Goal: Task Accomplishment & Management: Manage account settings

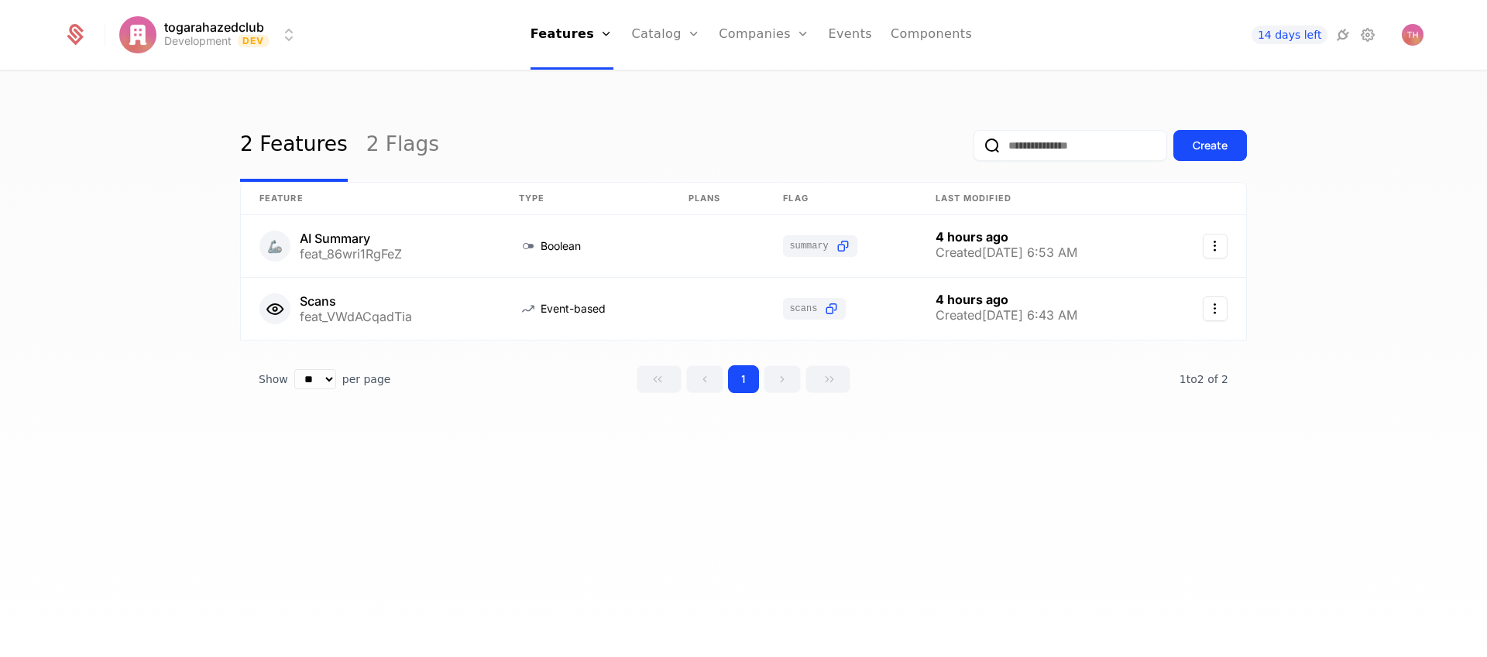
click at [929, 36] on link "Components" at bounding box center [931, 35] width 81 height 70
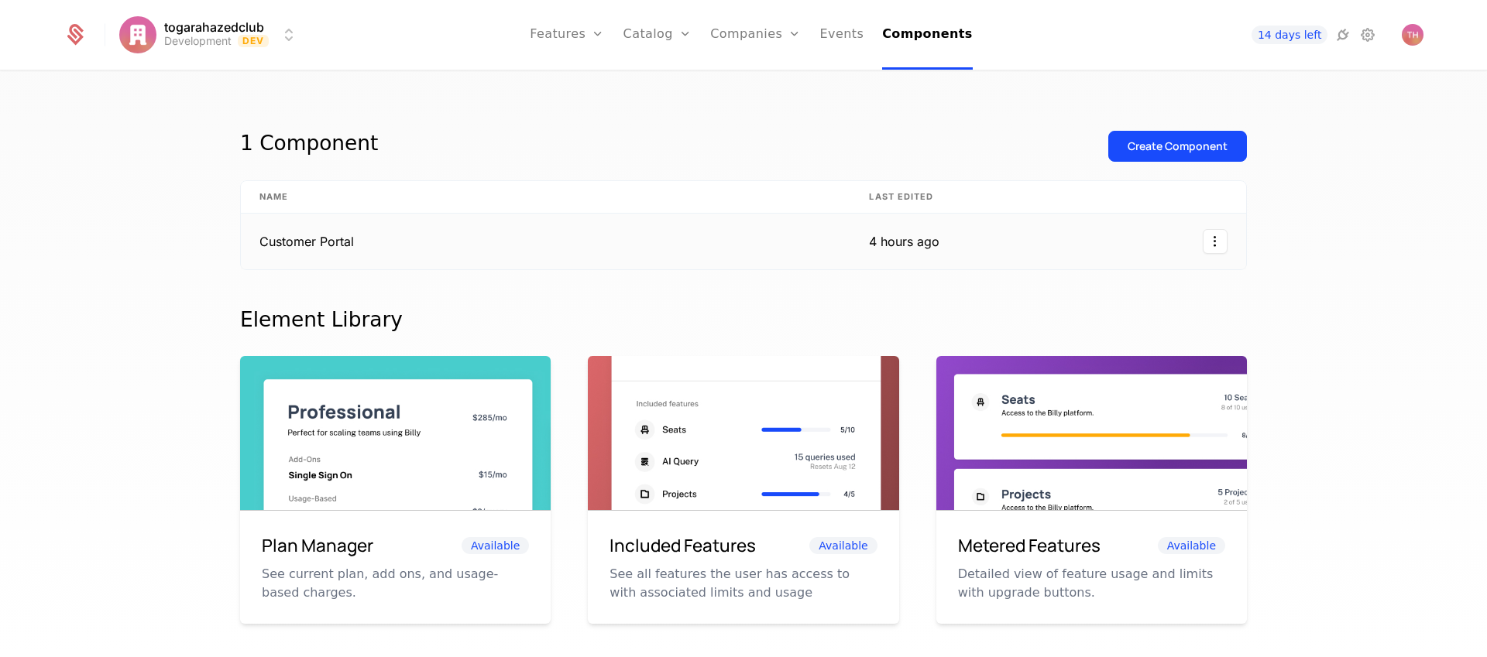
click at [777, 252] on td "Customer Portal" at bounding box center [545, 242] width 609 height 56
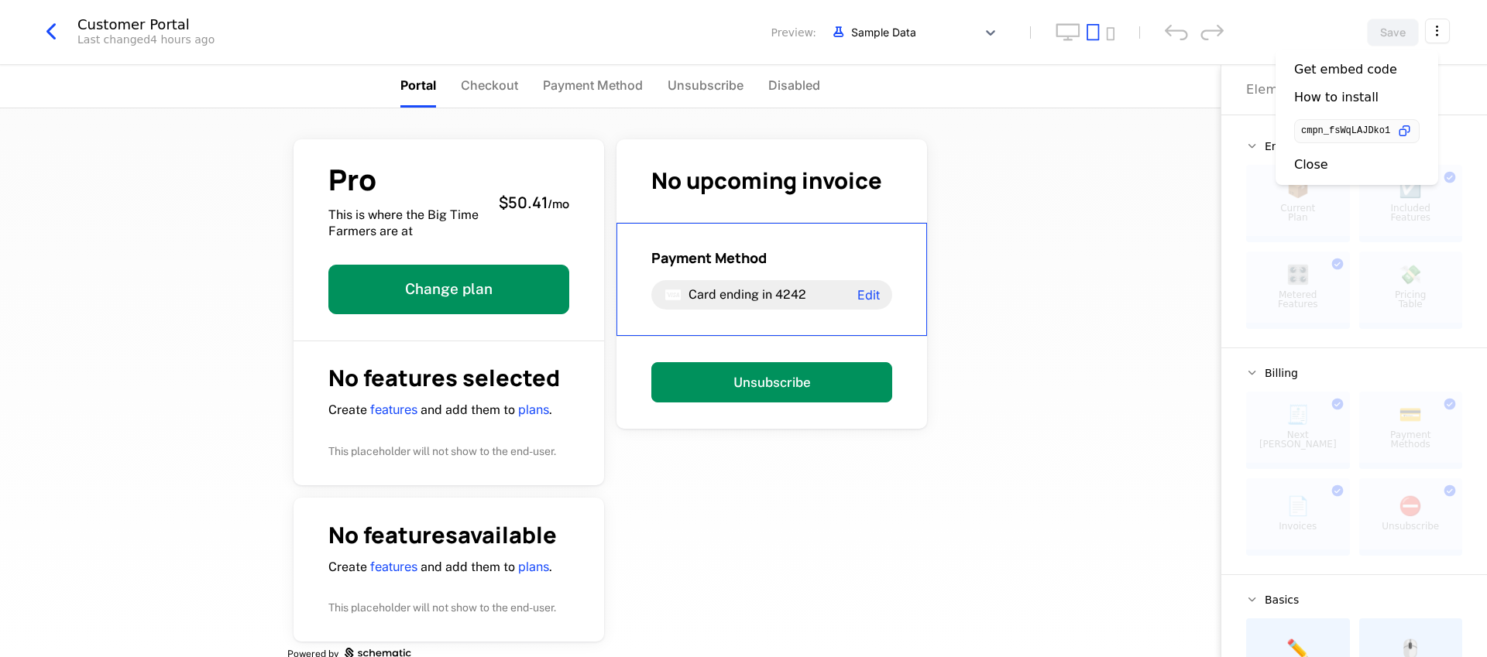
click at [1438, 36] on html "togarahazedclub Development Dev Features Features Flags Catalog Plans Add Ons C…" at bounding box center [743, 328] width 1487 height 657
click at [1413, 132] on icon "button" at bounding box center [1404, 131] width 16 height 16
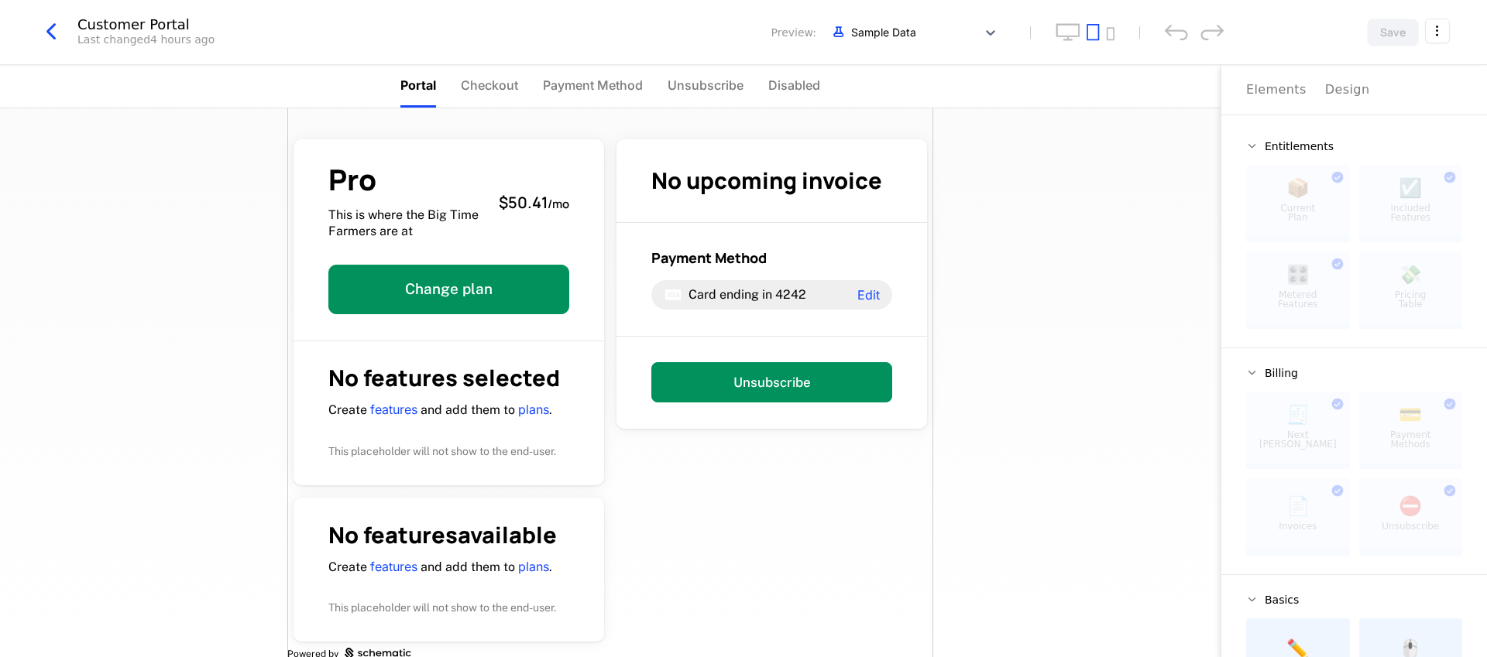
click at [140, 35] on html "togarahazedclub Development Dev Features Features Flags Catalog Plans Add Ons C…" at bounding box center [743, 328] width 1487 height 657
click at [53, 34] on icon "button" at bounding box center [51, 32] width 28 height 28
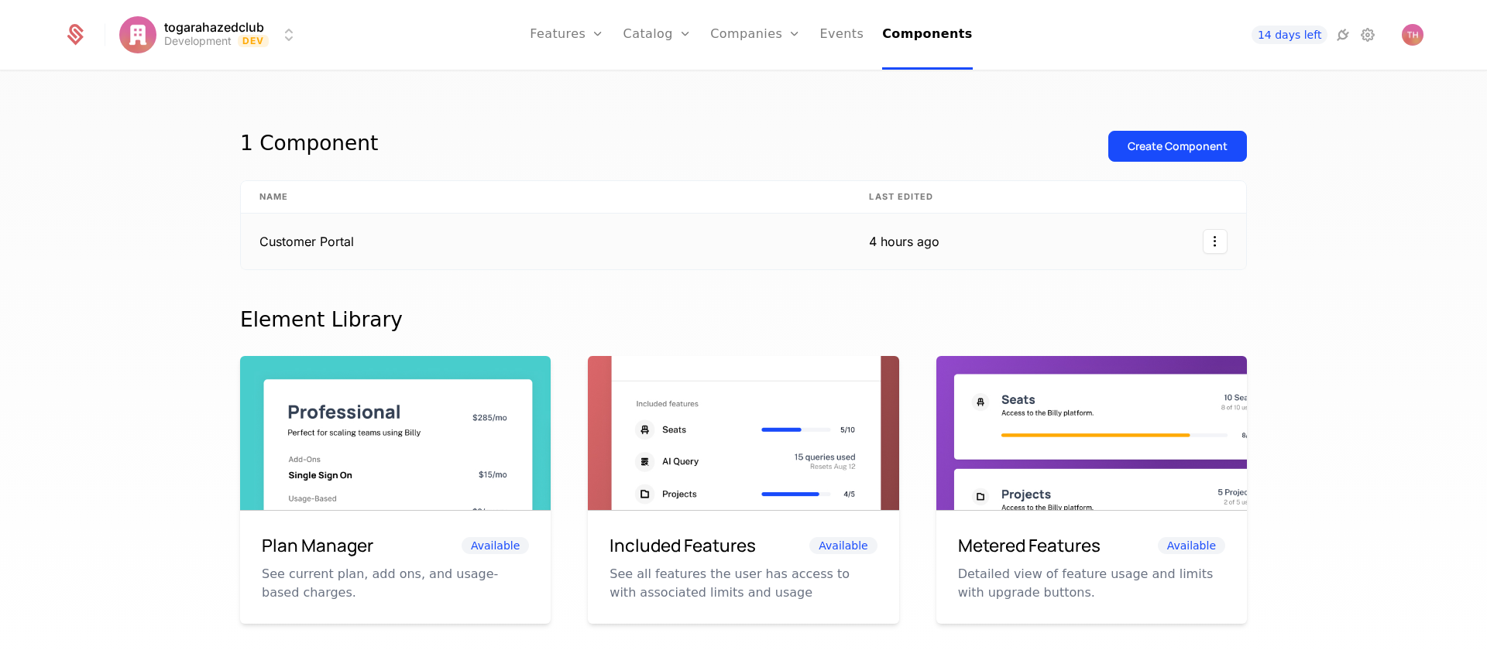
click at [1207, 244] on html "togarahazedclub Development Dev Features Features Flags Catalog Plans Add Ons C…" at bounding box center [743, 328] width 1487 height 657
click at [894, 318] on html "togarahazedclub Development Dev Features Features Flags Catalog Plans Add Ons C…" at bounding box center [743, 328] width 1487 height 657
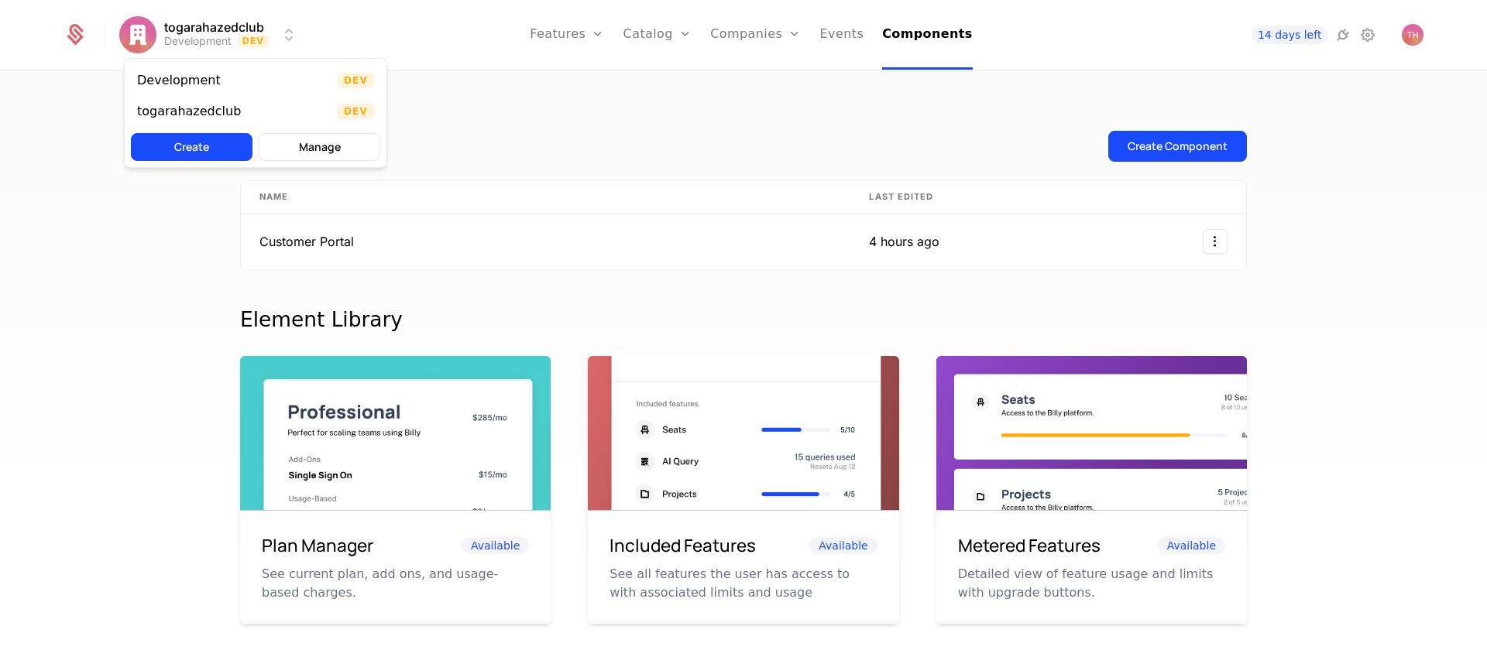
click at [288, 38] on html "togarahazedclub Development Dev Features Features Flags Catalog Plans Add Ons C…" at bounding box center [743, 328] width 1487 height 657
click at [212, 110] on div "togarahazedclub" at bounding box center [189, 111] width 104 height 12
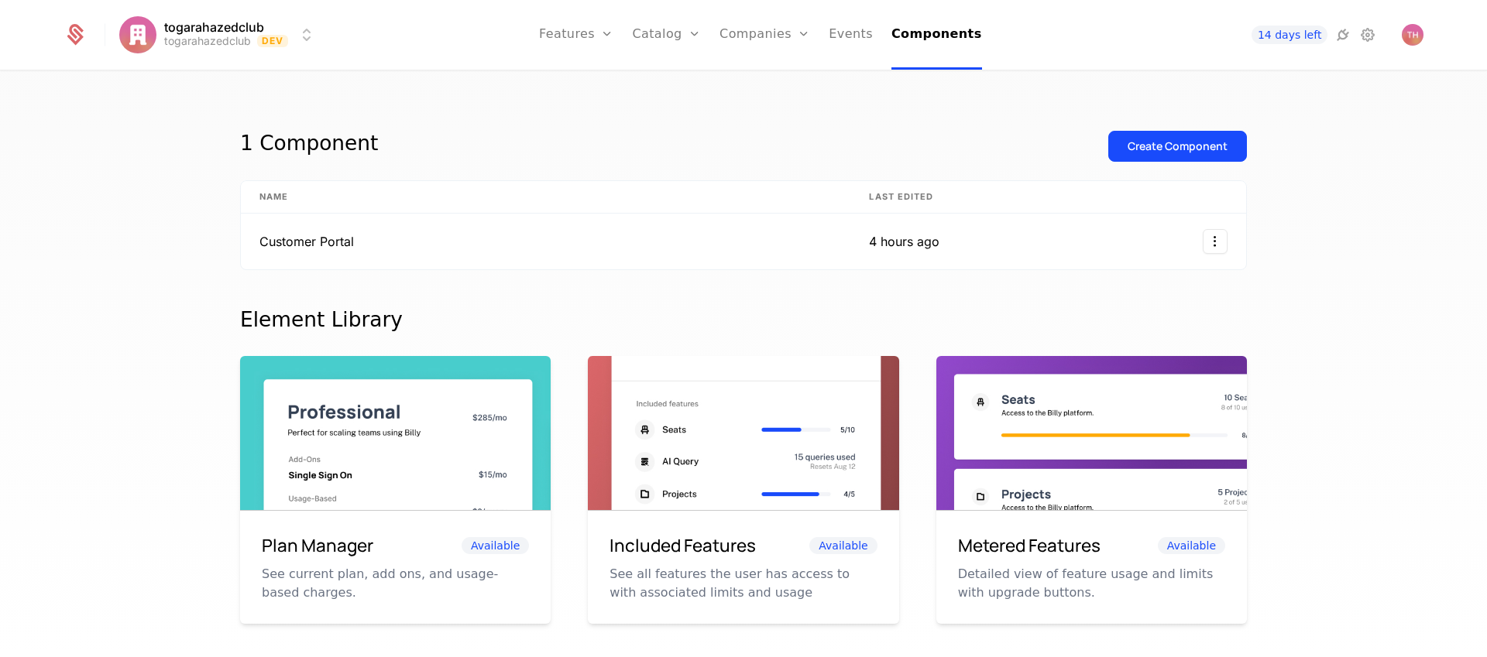
click at [221, 46] on html "togarahazedclub togarahazedclub Dev Features Features Flags Catalog Plans Add O…" at bounding box center [743, 328] width 1487 height 657
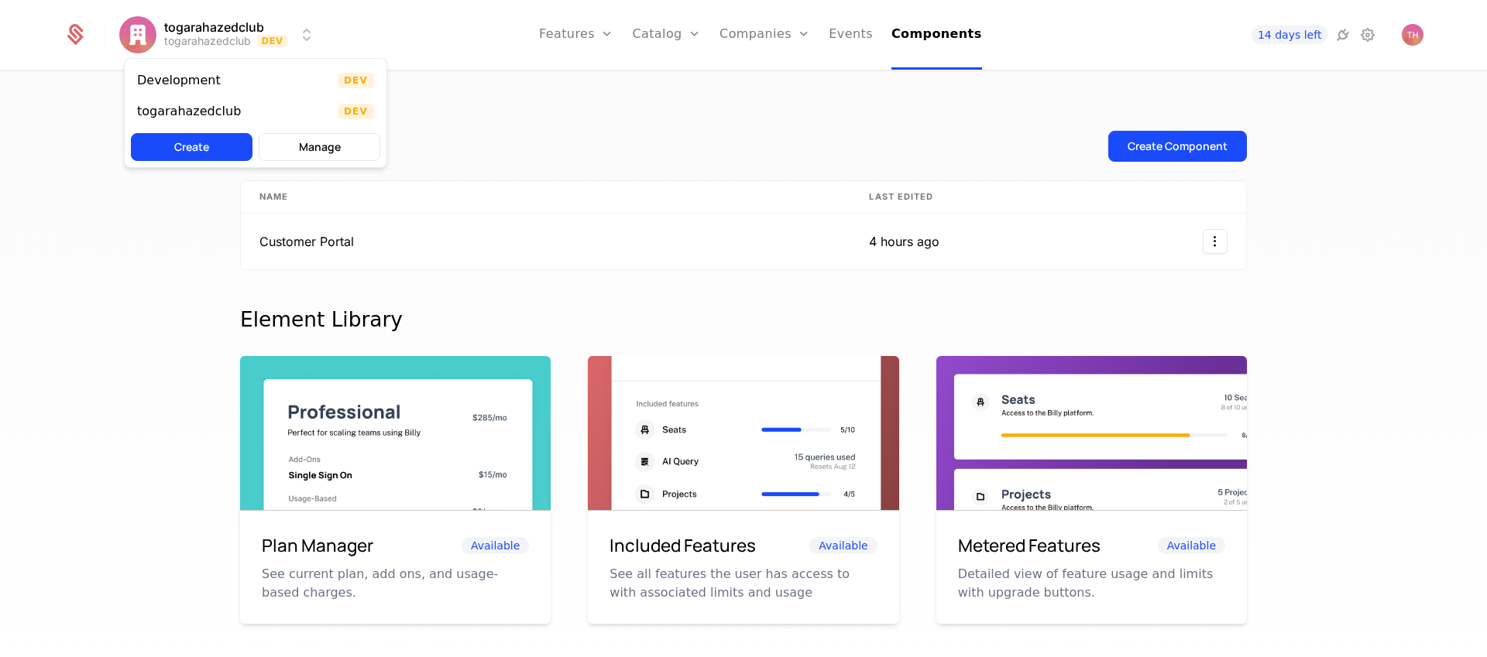
click at [321, 153] on button "Manage" at bounding box center [320, 147] width 122 height 28
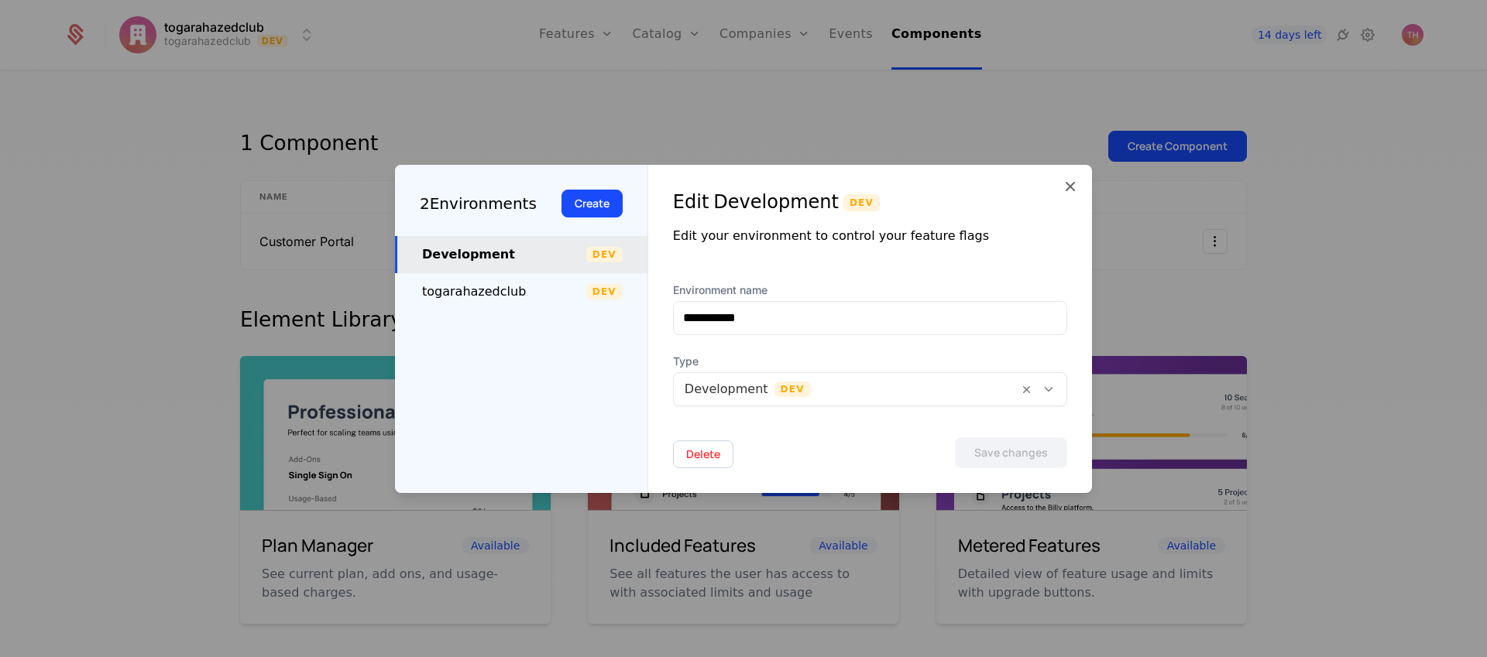
click at [502, 290] on div "togarahazedclub" at bounding box center [504, 292] width 164 height 19
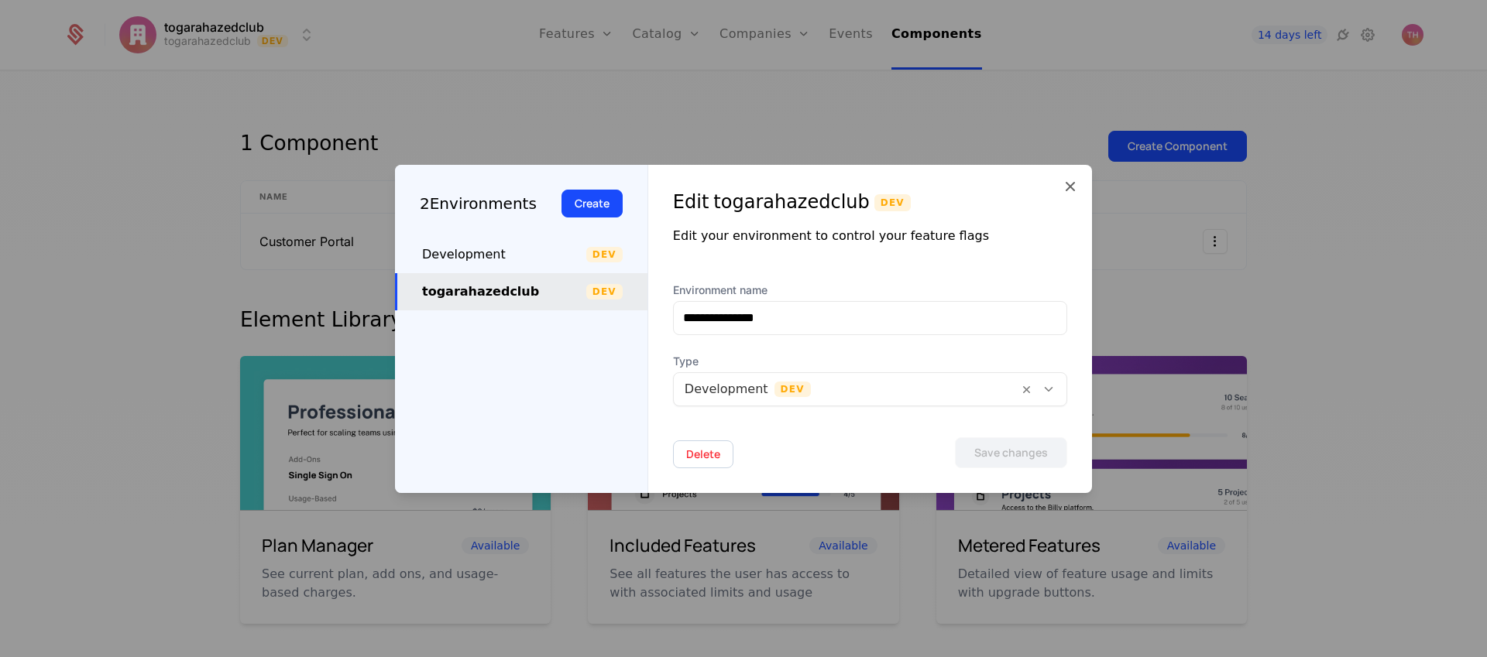
click at [558, 266] on div "Development Dev" at bounding box center [521, 254] width 252 height 37
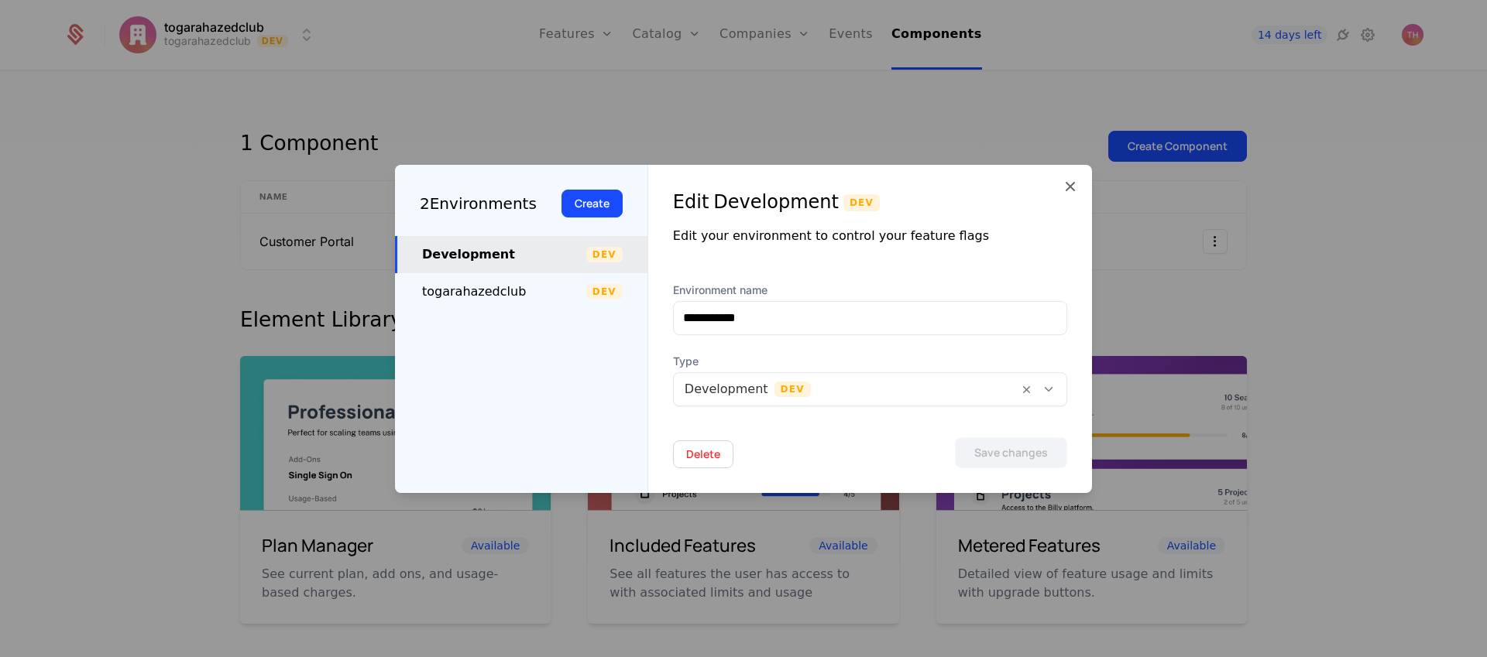
click at [507, 285] on div "togarahazedclub" at bounding box center [504, 292] width 164 height 19
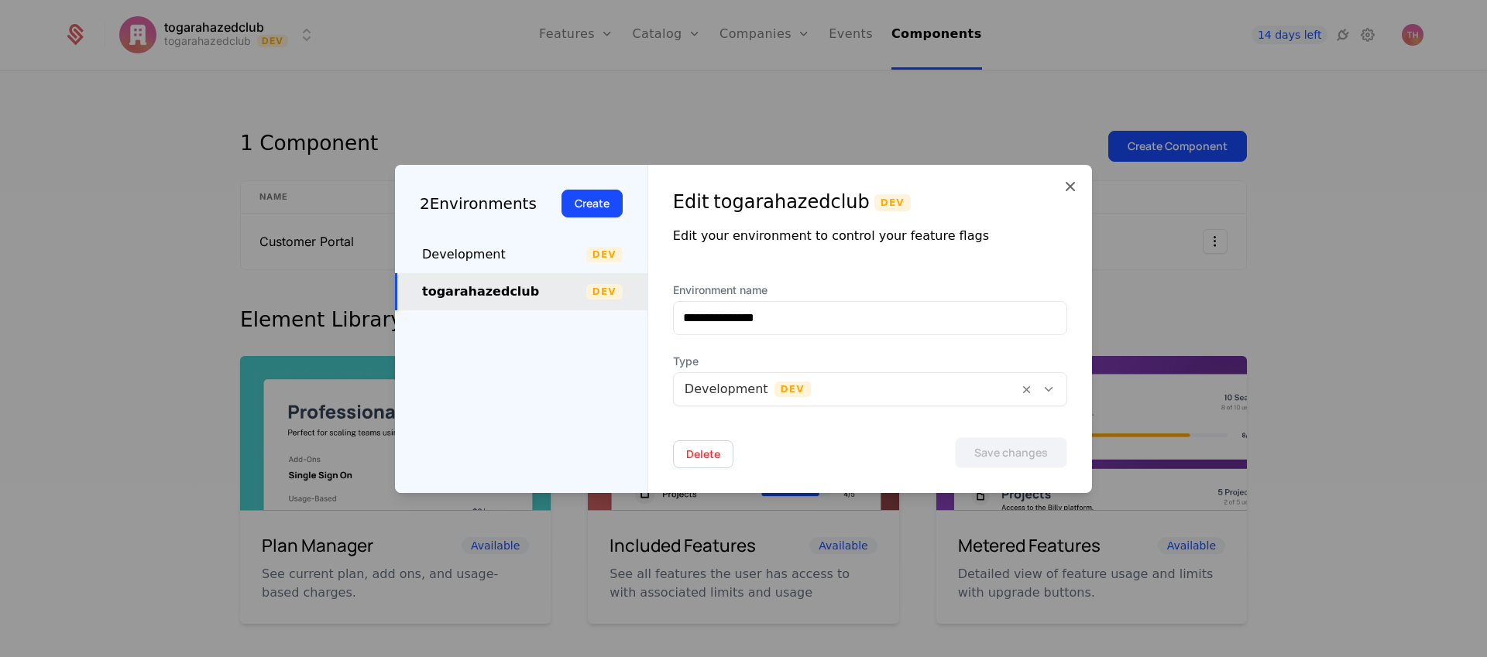
click at [513, 259] on div "Development" at bounding box center [504, 254] width 164 height 19
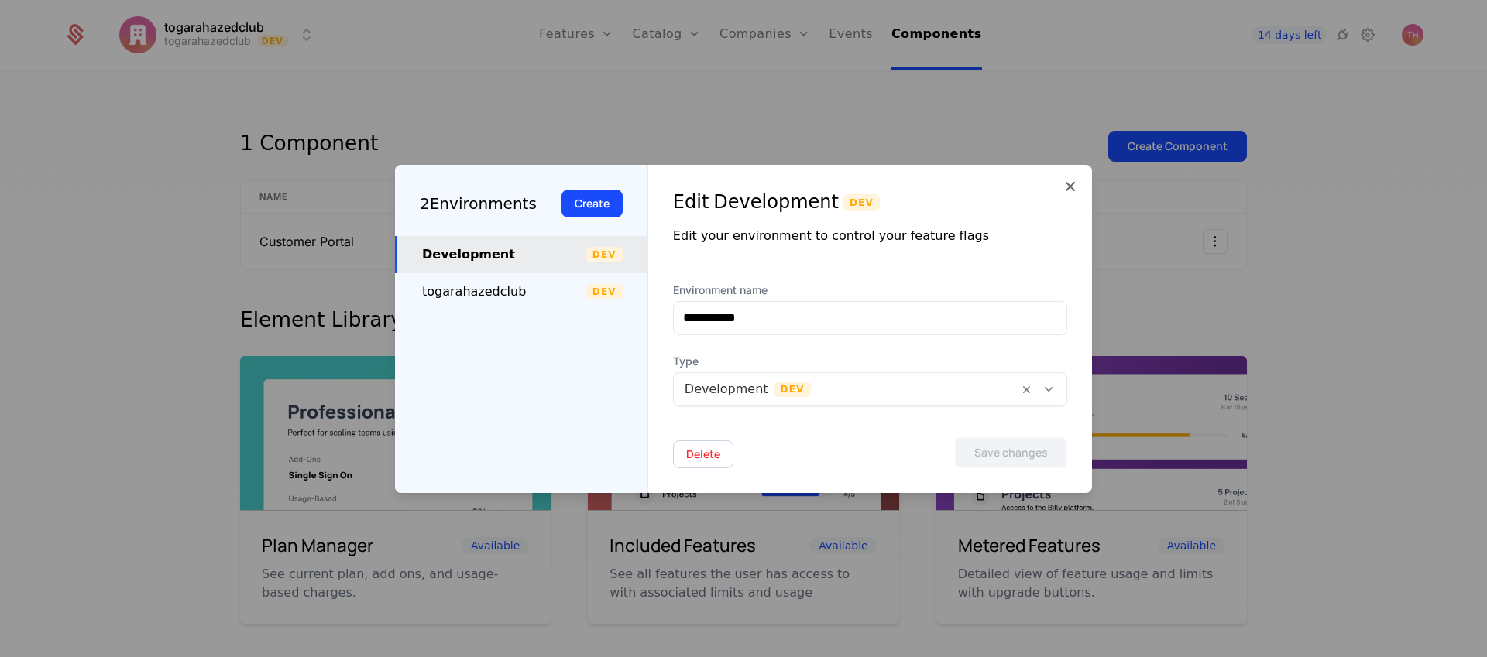
click at [510, 298] on div "togarahazedclub" at bounding box center [504, 292] width 164 height 19
type input "**********"
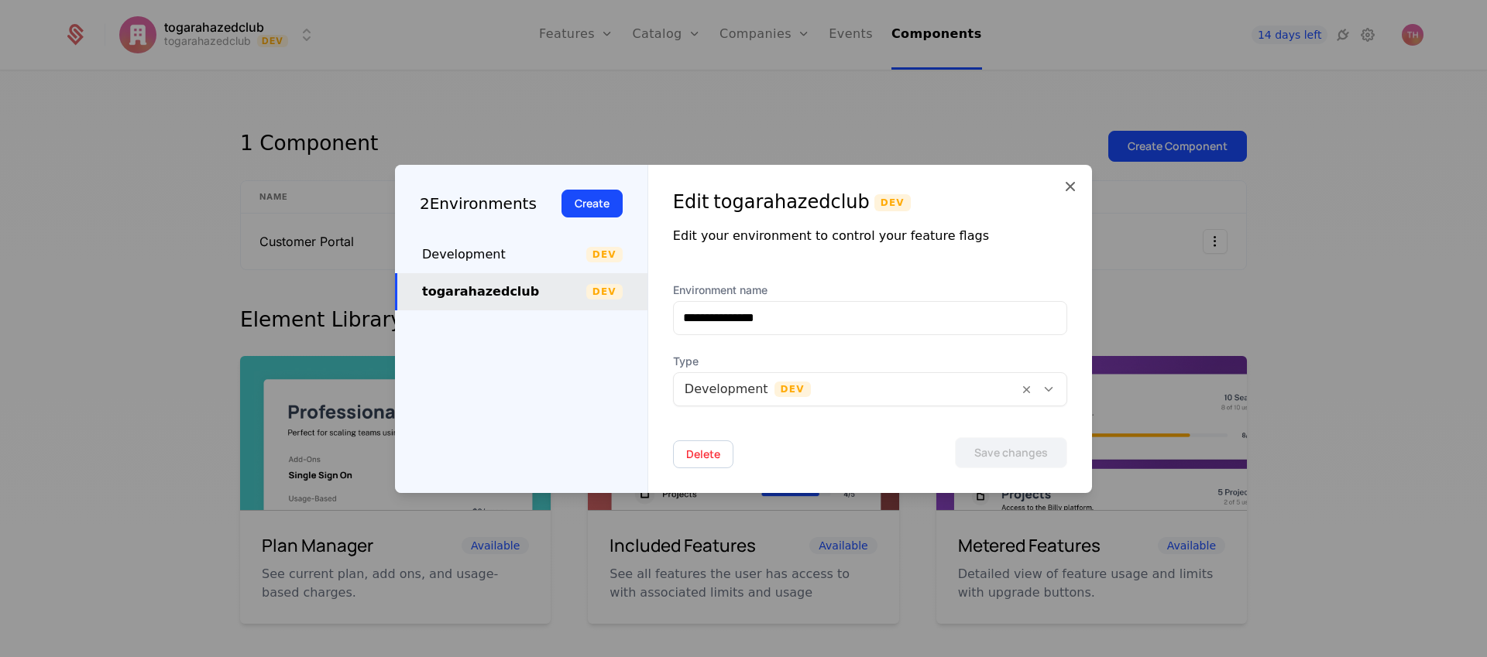
click at [1069, 189] on icon at bounding box center [1070, 186] width 19 height 19
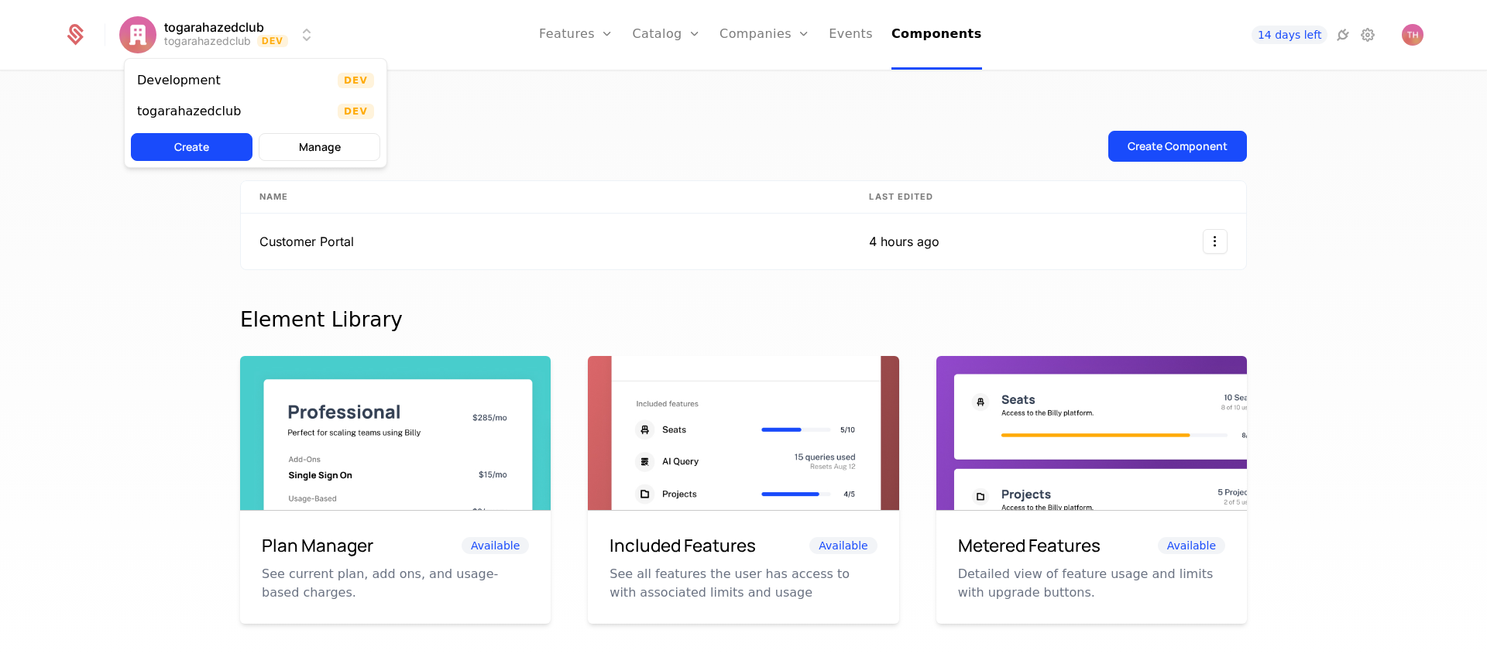
click at [244, 37] on html "togarahazedclub togarahazedclub Dev Features Features Flags Catalog Plans Add O…" at bounding box center [743, 328] width 1487 height 657
click at [233, 79] on div "Development Dev" at bounding box center [256, 80] width 262 height 31
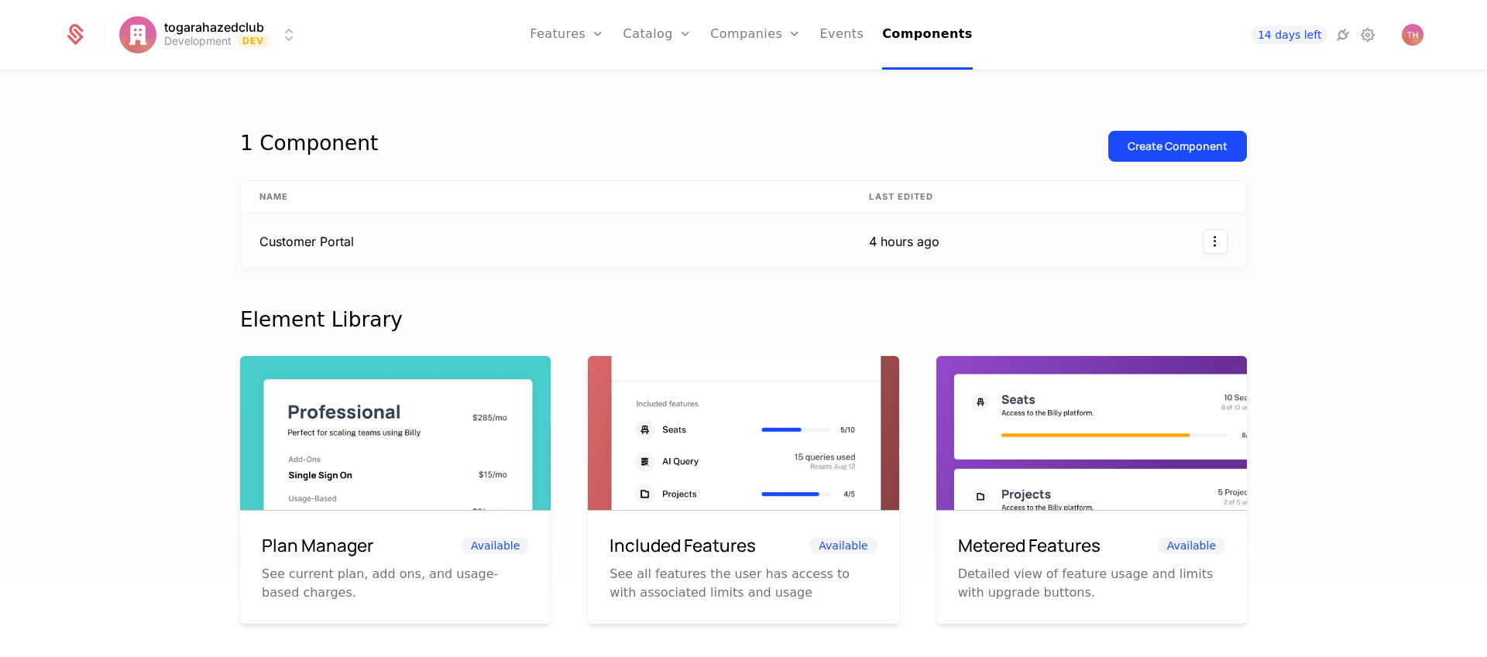
click at [498, 239] on td "Customer Portal" at bounding box center [545, 242] width 609 height 56
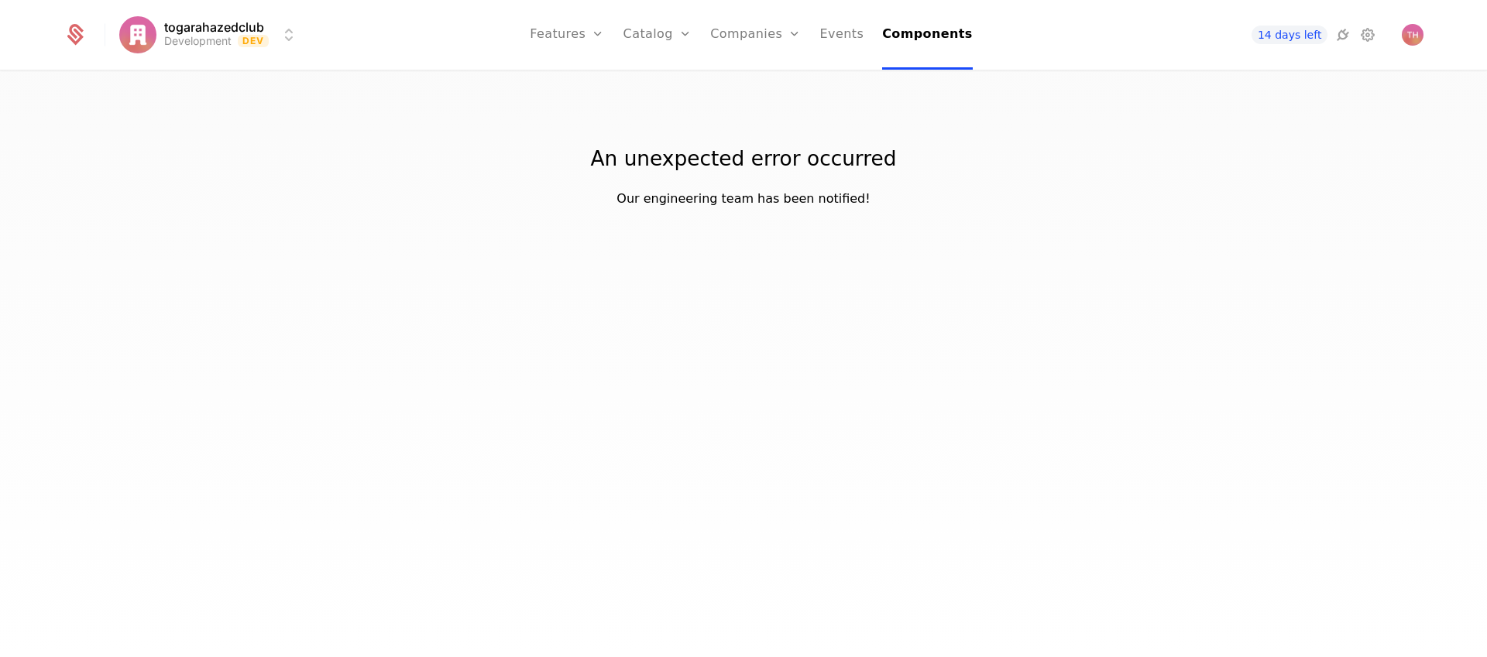
click at [675, 76] on link "Plans" at bounding box center [682, 76] width 80 height 12
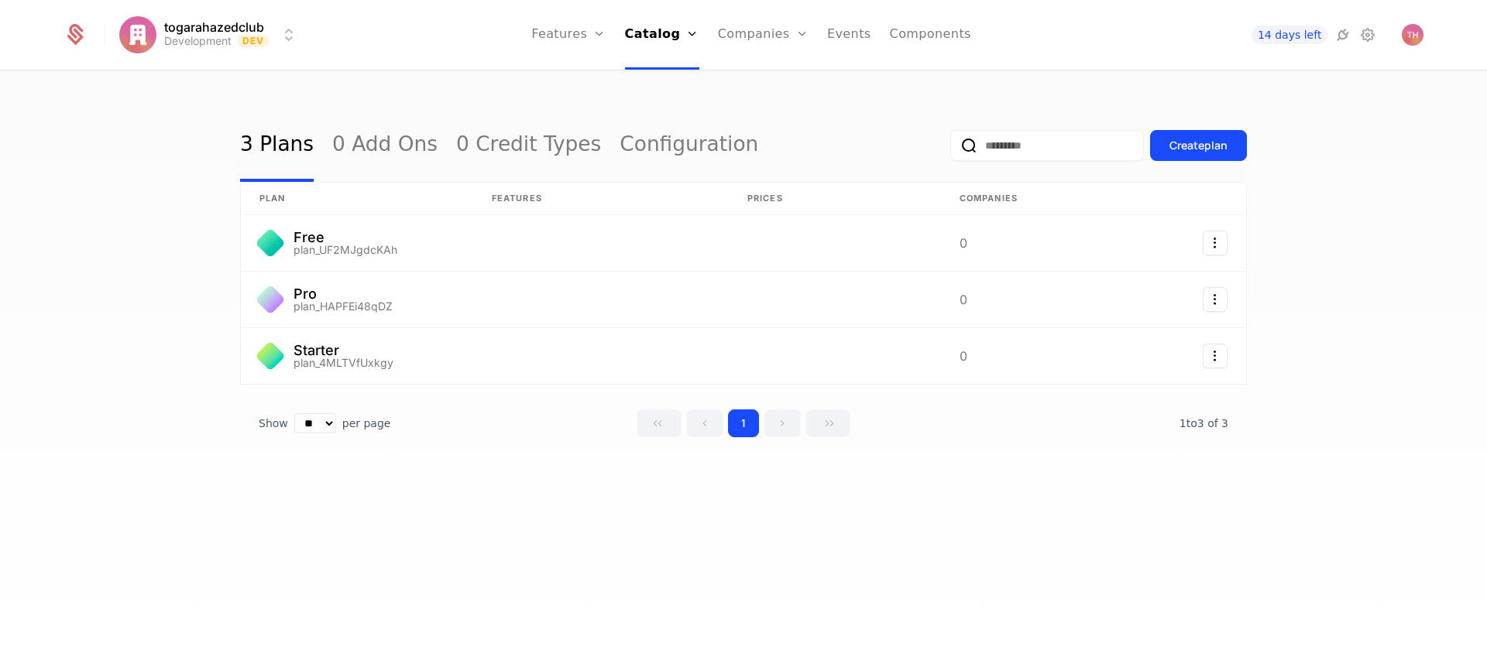
click at [851, 36] on link "Events" at bounding box center [849, 35] width 44 height 70
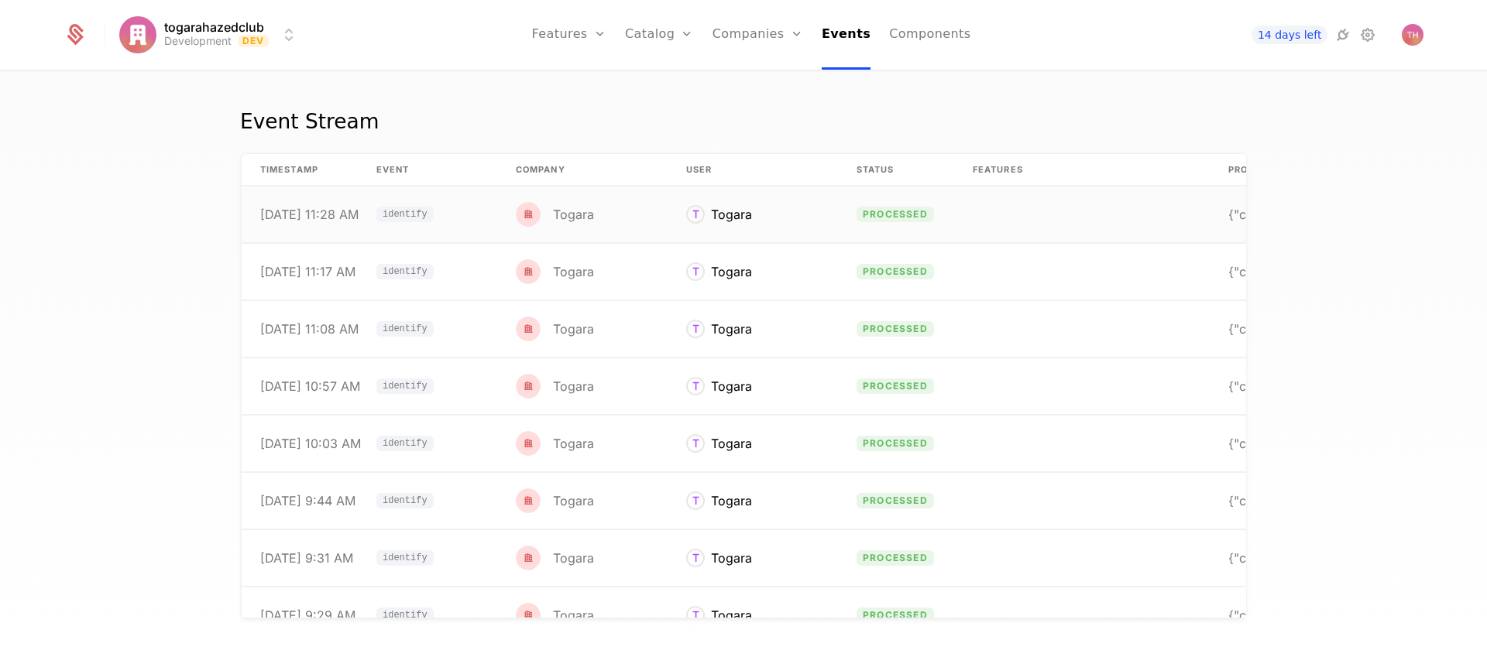
click at [570, 215] on div "Togara" at bounding box center [573, 214] width 41 height 12
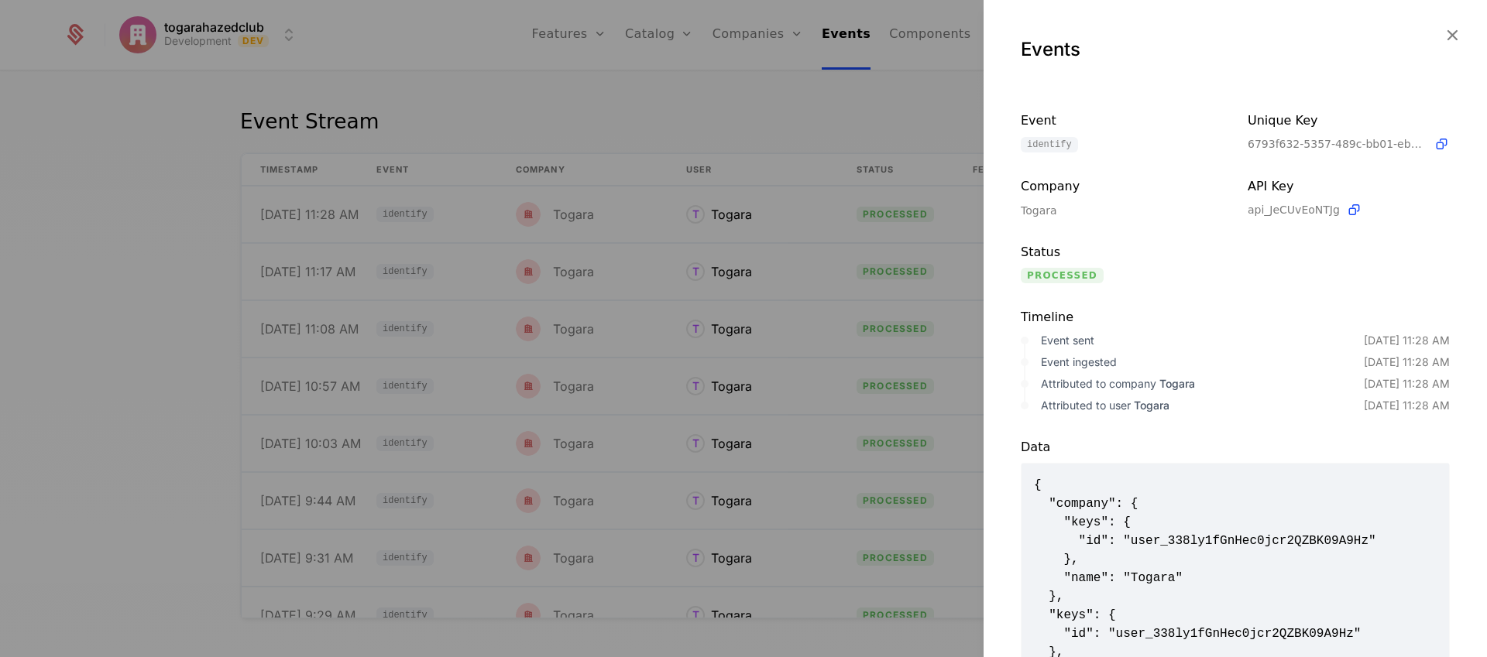
click at [1442, 33] on icon "button" at bounding box center [1452, 35] width 20 height 20
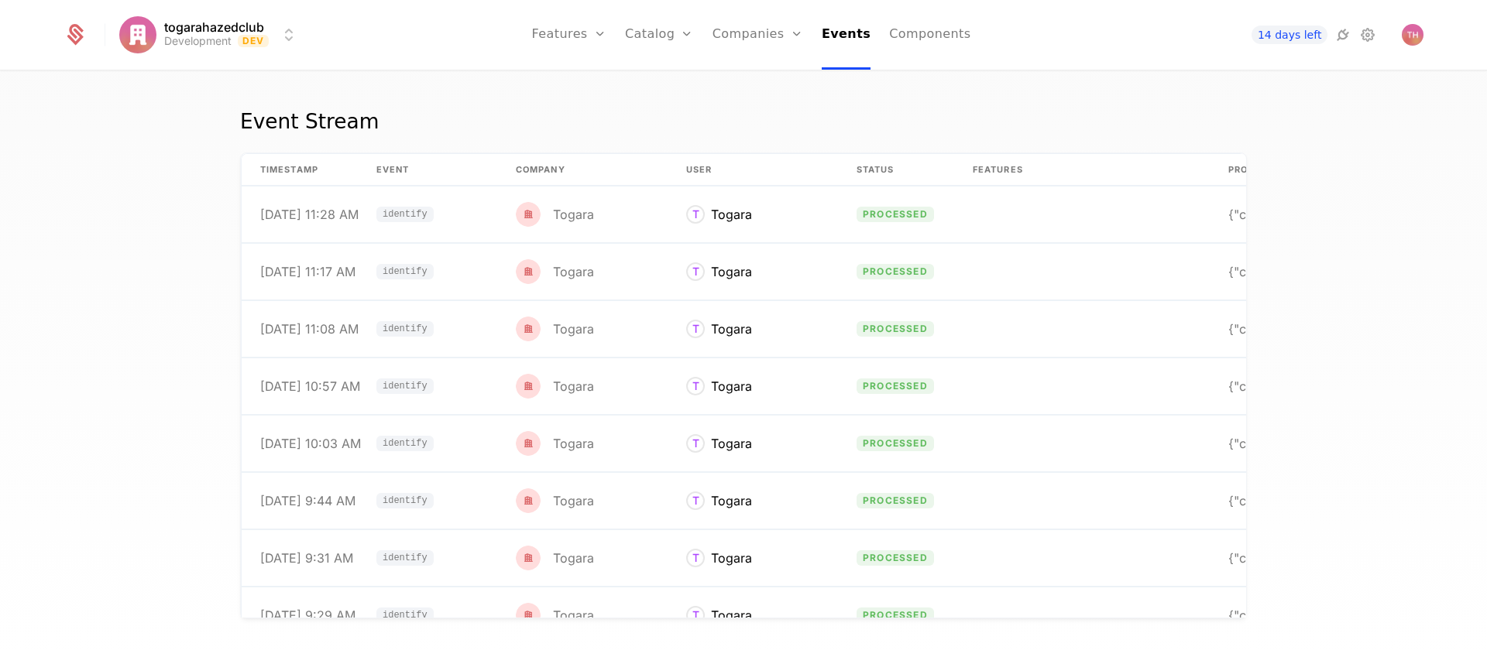
click at [276, 35] on html "togarahazedclub Development Dev Features Features Flags Catalog Plans Add Ons C…" at bounding box center [743, 328] width 1487 height 657
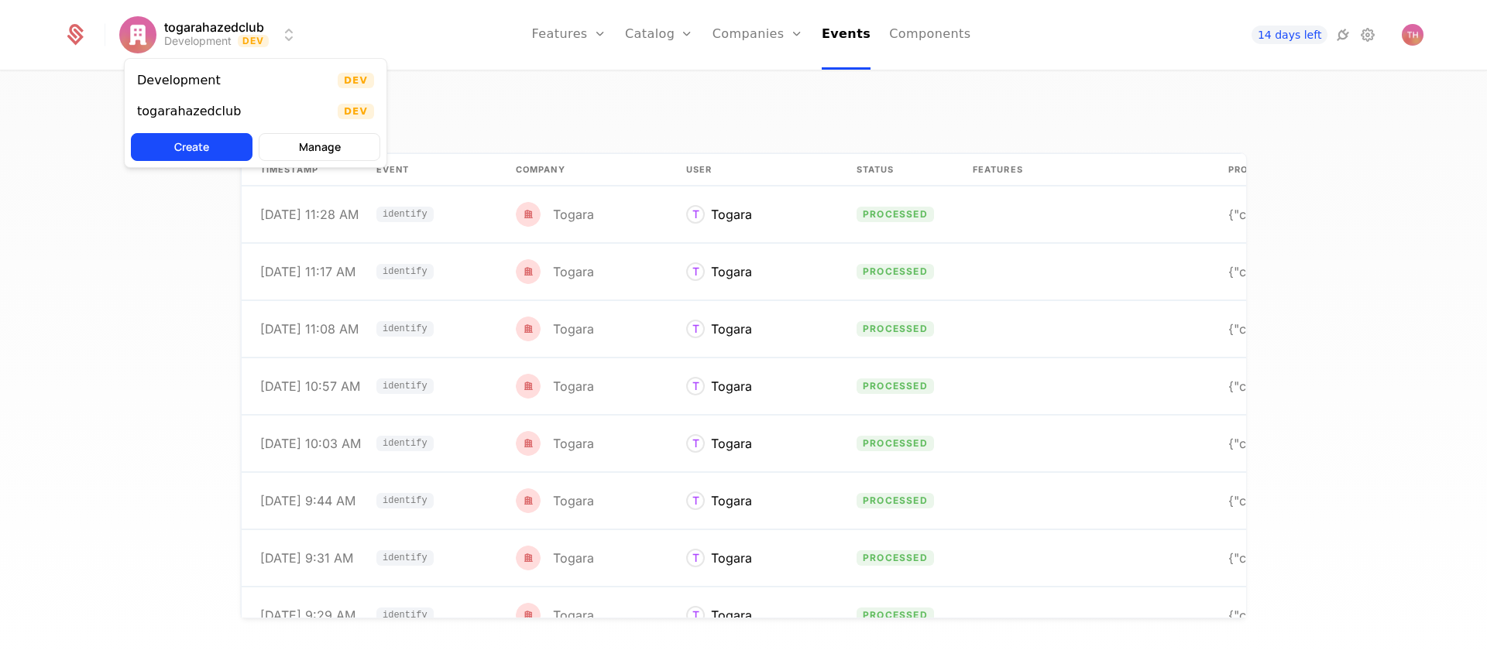
click at [308, 113] on div "togarahazedclub Dev" at bounding box center [256, 111] width 262 height 31
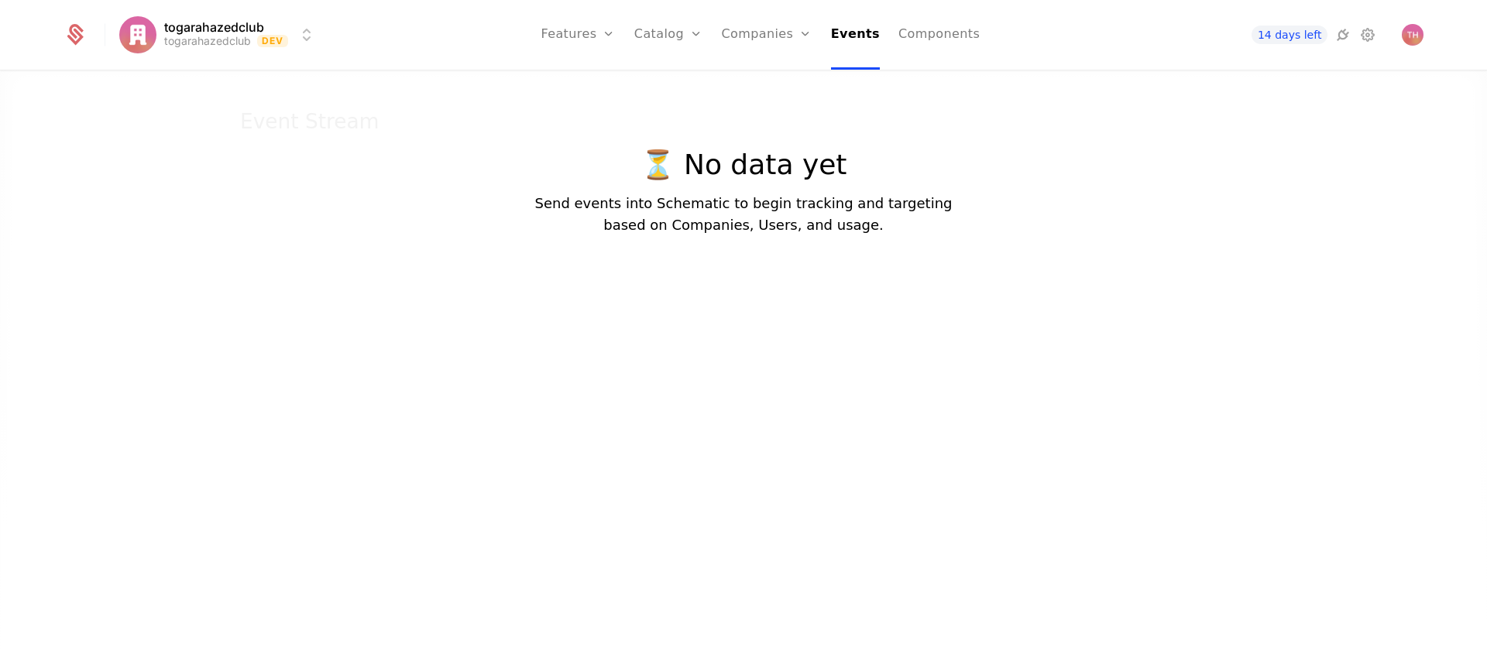
click at [682, 80] on link "Plans" at bounding box center [693, 76] width 80 height 12
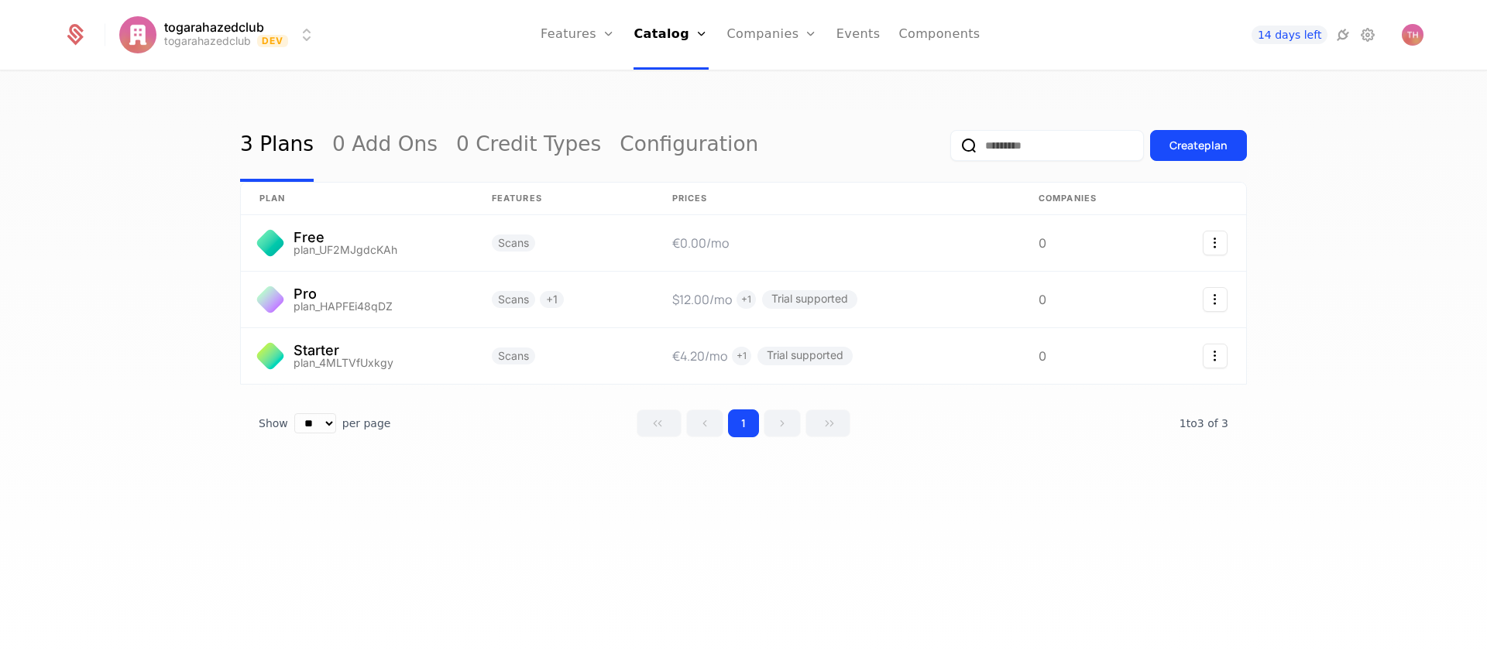
click at [235, 36] on html "togarahazedclub togarahazedclub Dev Features Features Flags Catalog Plans Add O…" at bounding box center [743, 328] width 1487 height 657
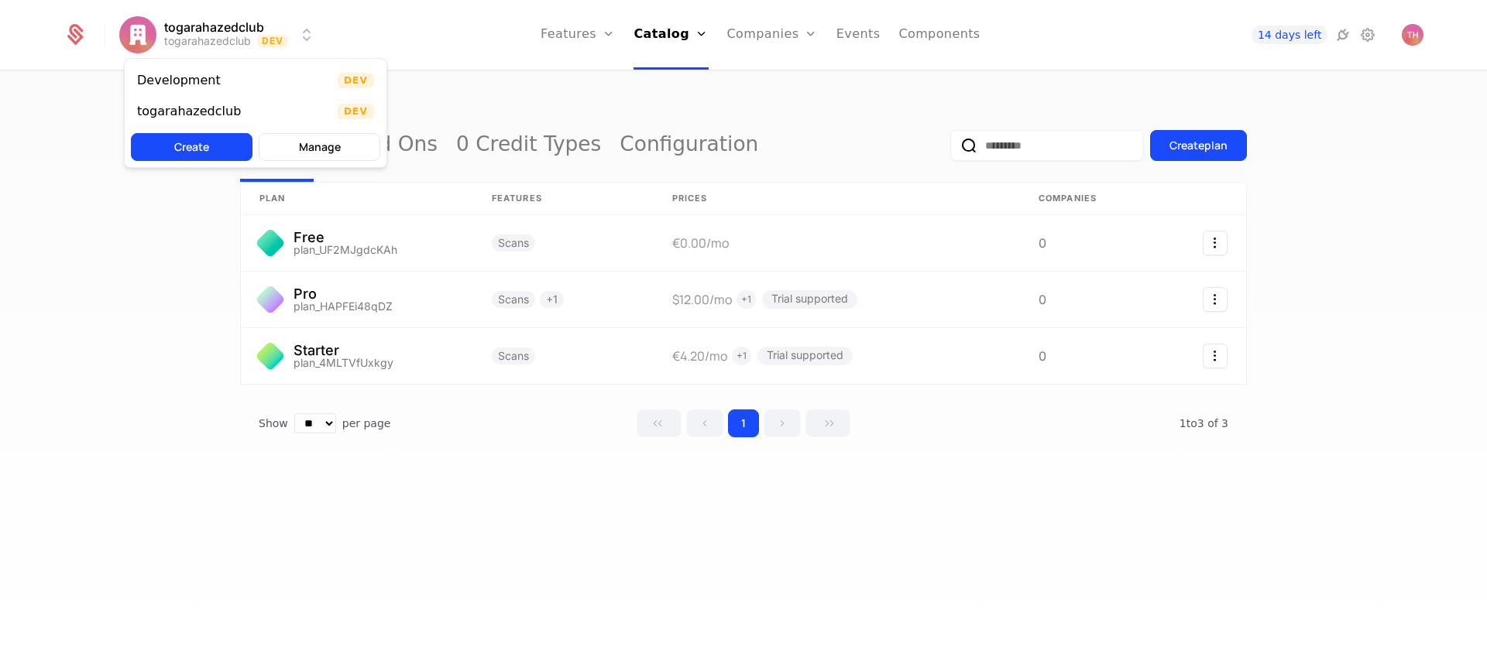
click at [242, 85] on div "Development Dev" at bounding box center [256, 80] width 262 height 31
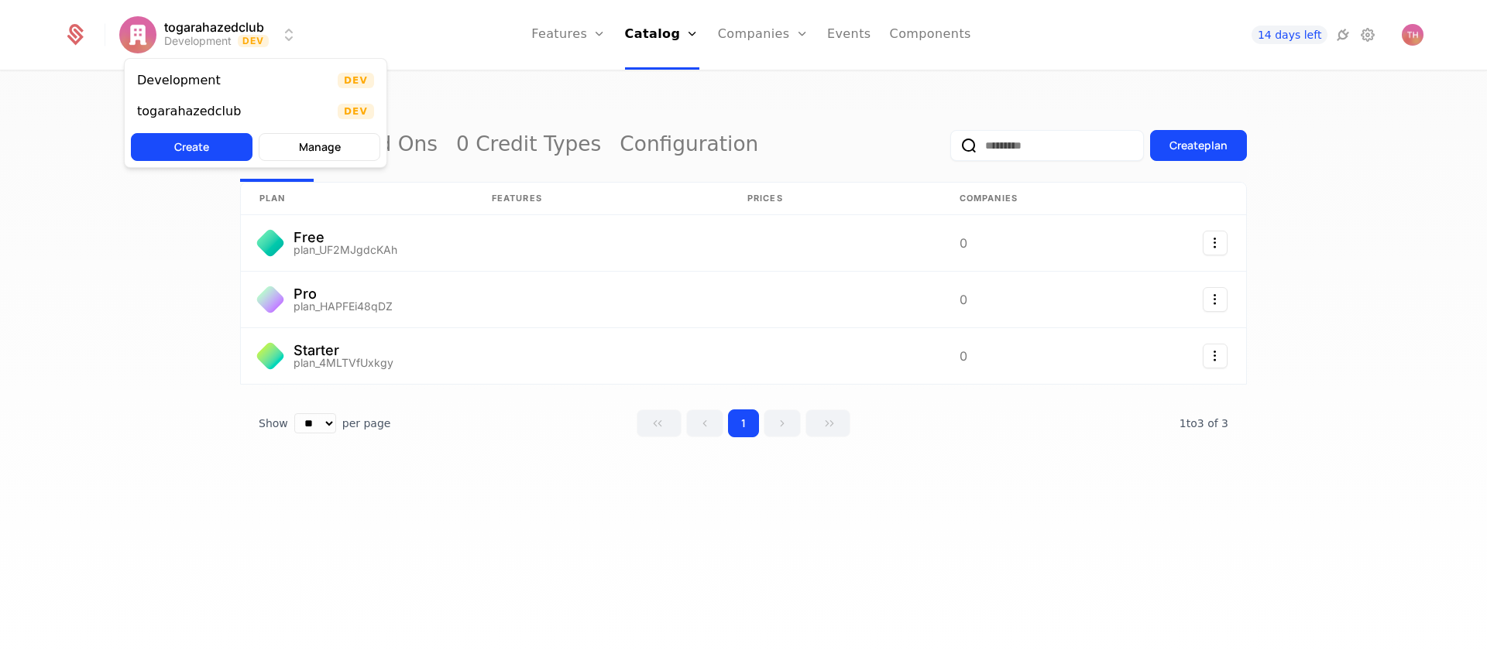
click at [281, 34] on html "togarahazedclub Development Dev Features Features Flags Catalog Plans Add Ons C…" at bounding box center [743, 328] width 1487 height 657
click at [283, 85] on div "Development Dev" at bounding box center [256, 80] width 262 height 31
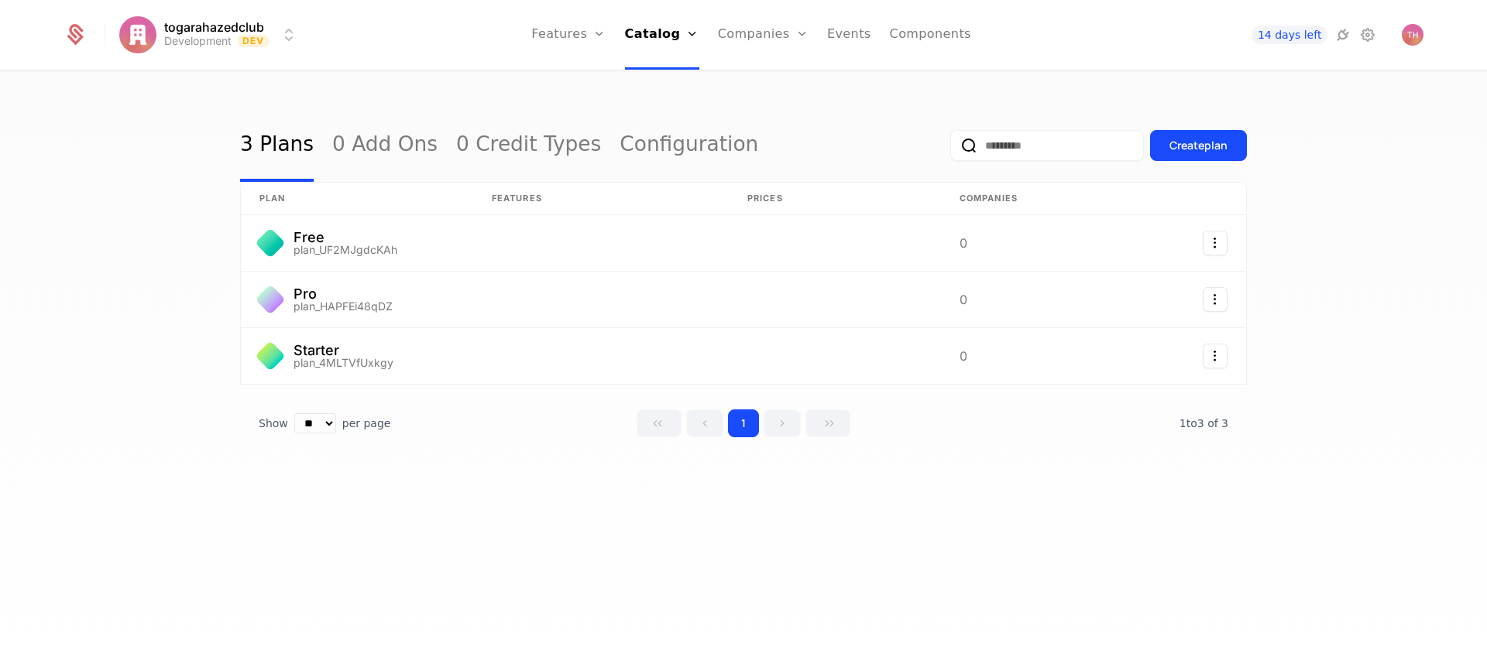
click at [287, 39] on html "togarahazedclub Development Dev Features Features Flags Catalog Plans Add Ons C…" at bounding box center [743, 328] width 1487 height 657
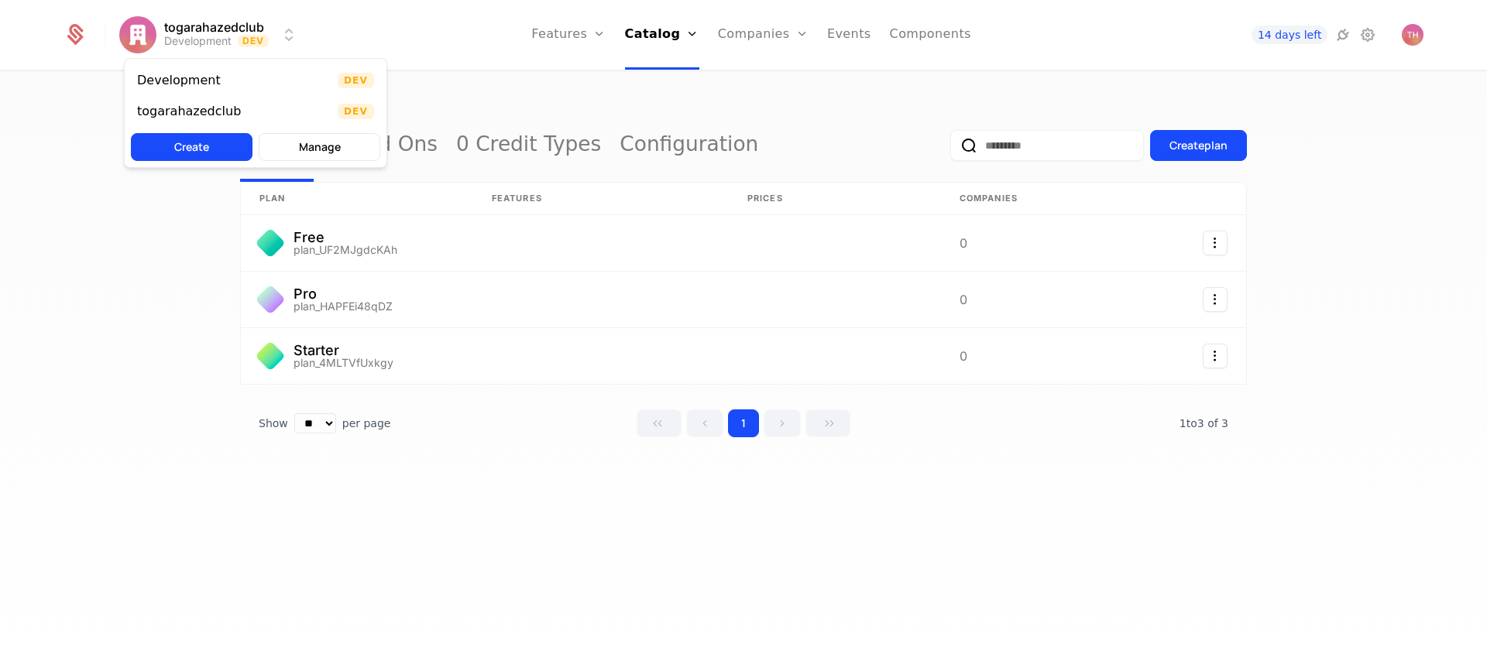
click at [207, 86] on div "Development" at bounding box center [179, 80] width 84 height 12
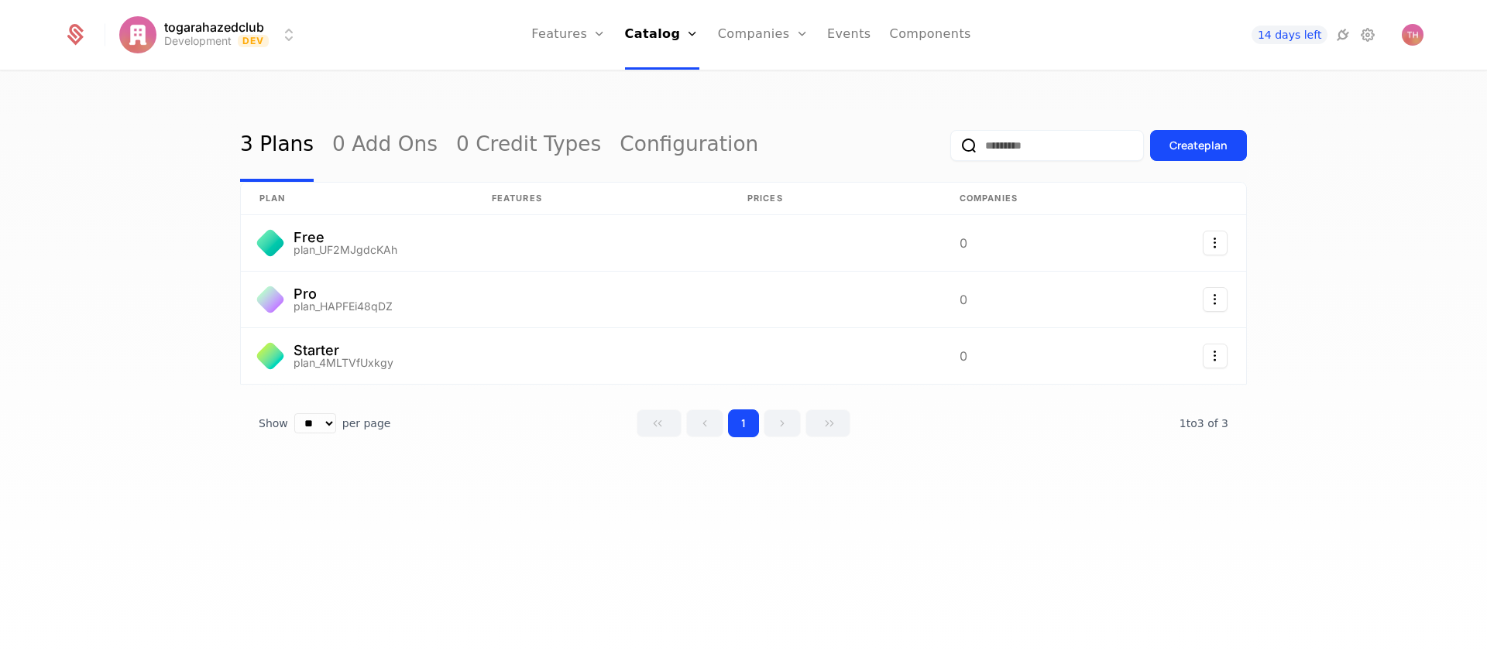
click at [259, 44] on html "togarahazedclub Development Dev Features Features Flags Catalog Plans Add Ons C…" at bounding box center [743, 328] width 1487 height 657
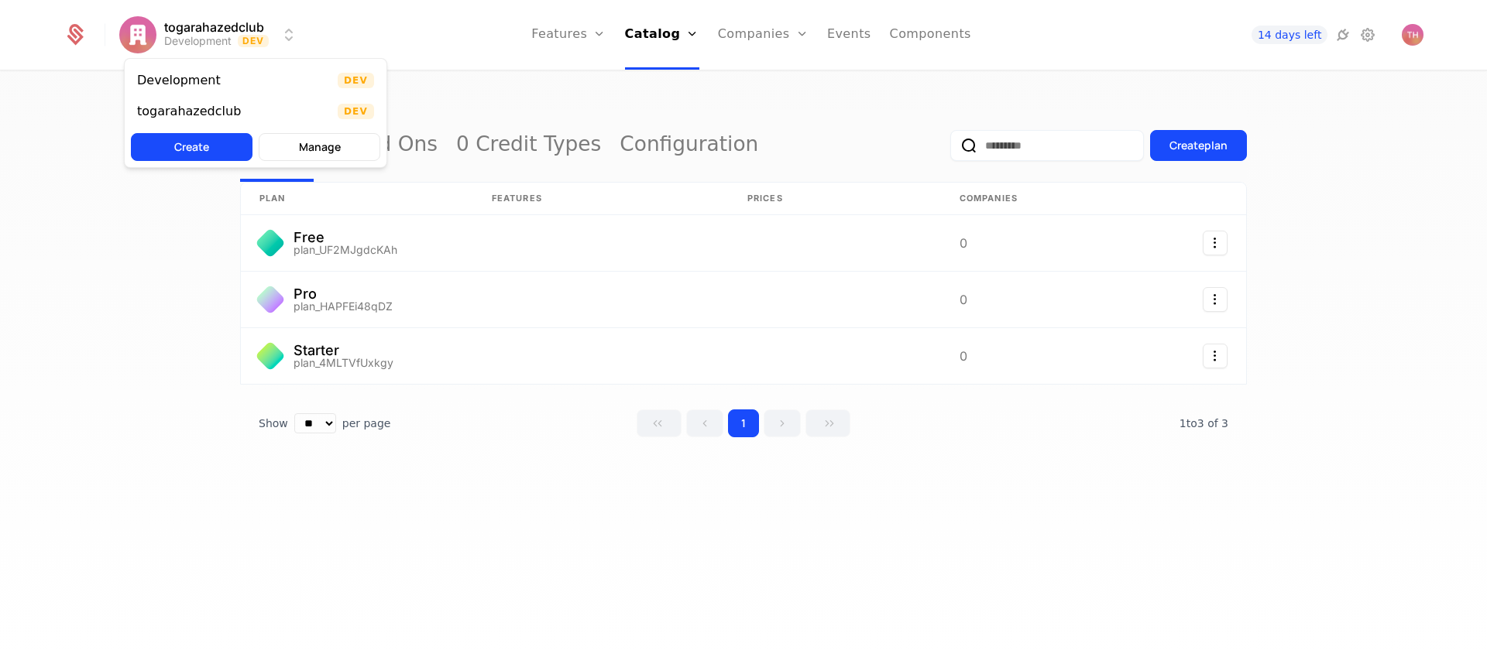
click at [305, 153] on button "Manage" at bounding box center [320, 147] width 122 height 28
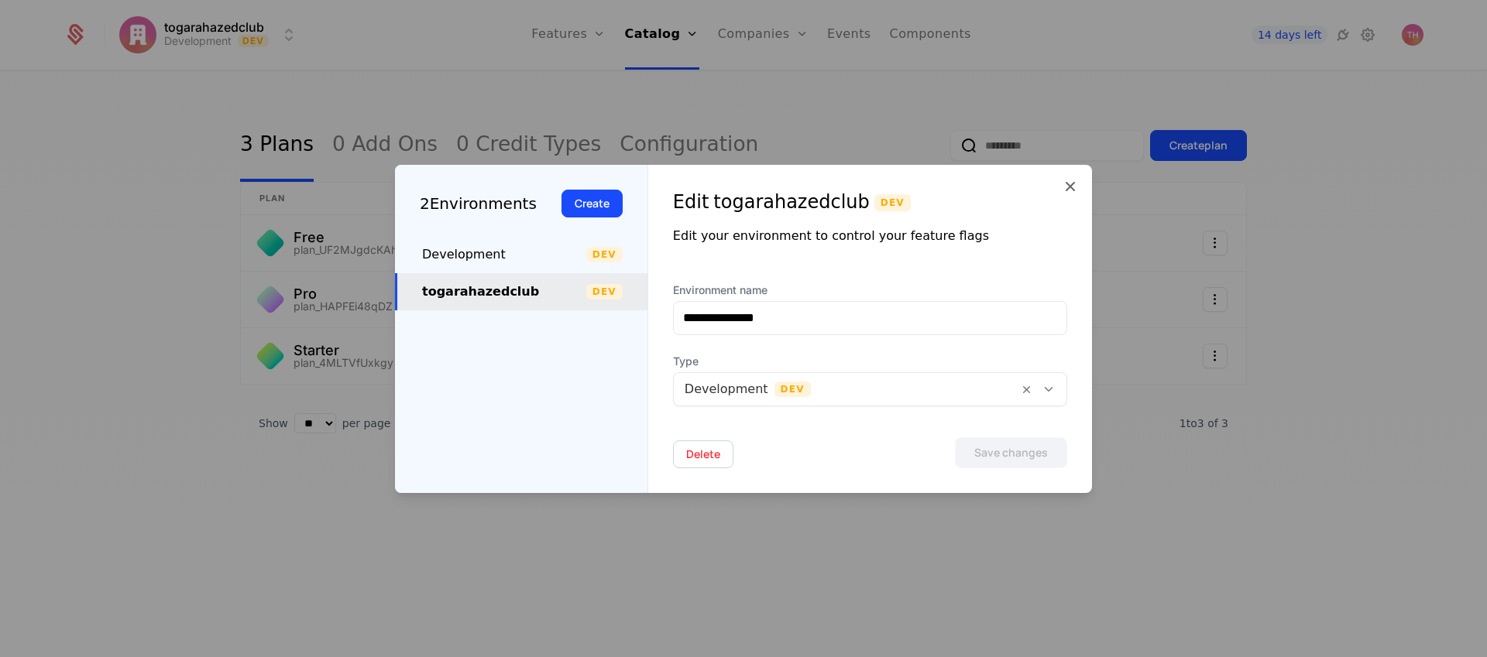
click at [541, 251] on div "Development" at bounding box center [504, 254] width 164 height 19
type input "**********"
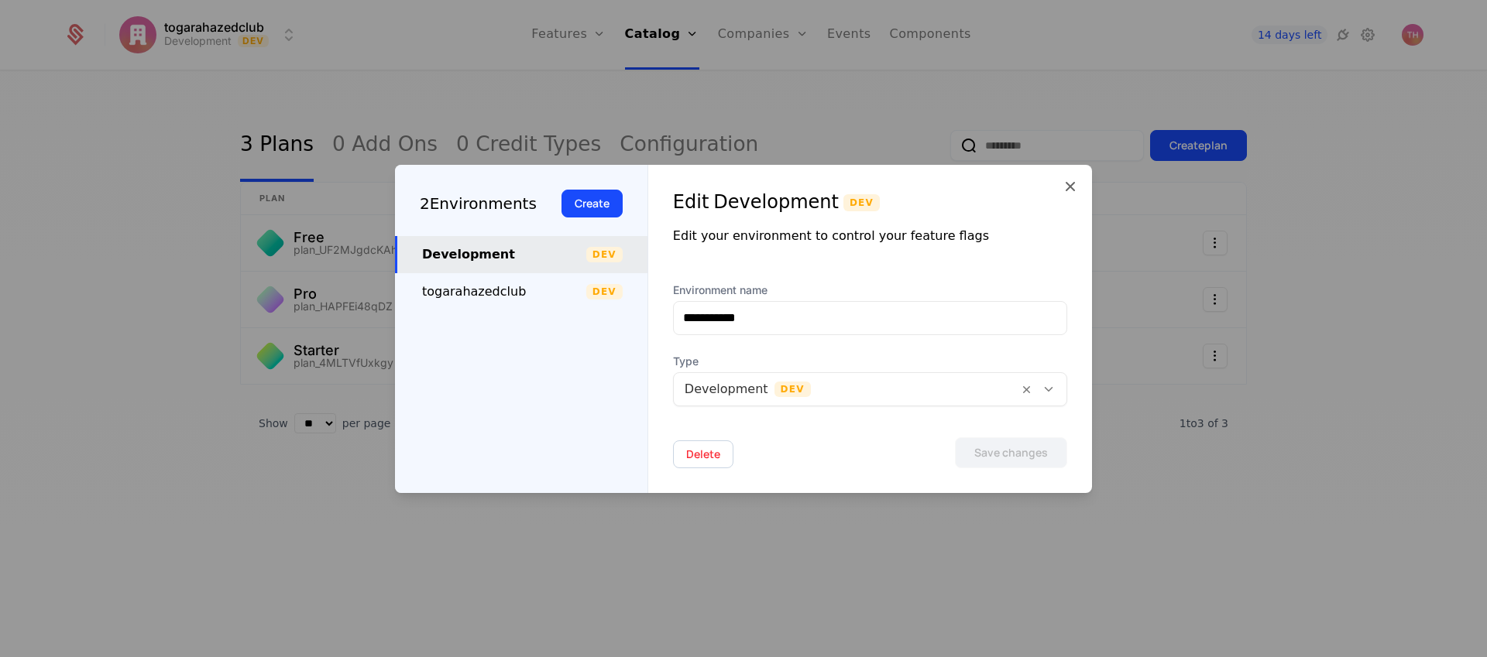
click at [698, 459] on button "Delete" at bounding box center [703, 455] width 60 height 28
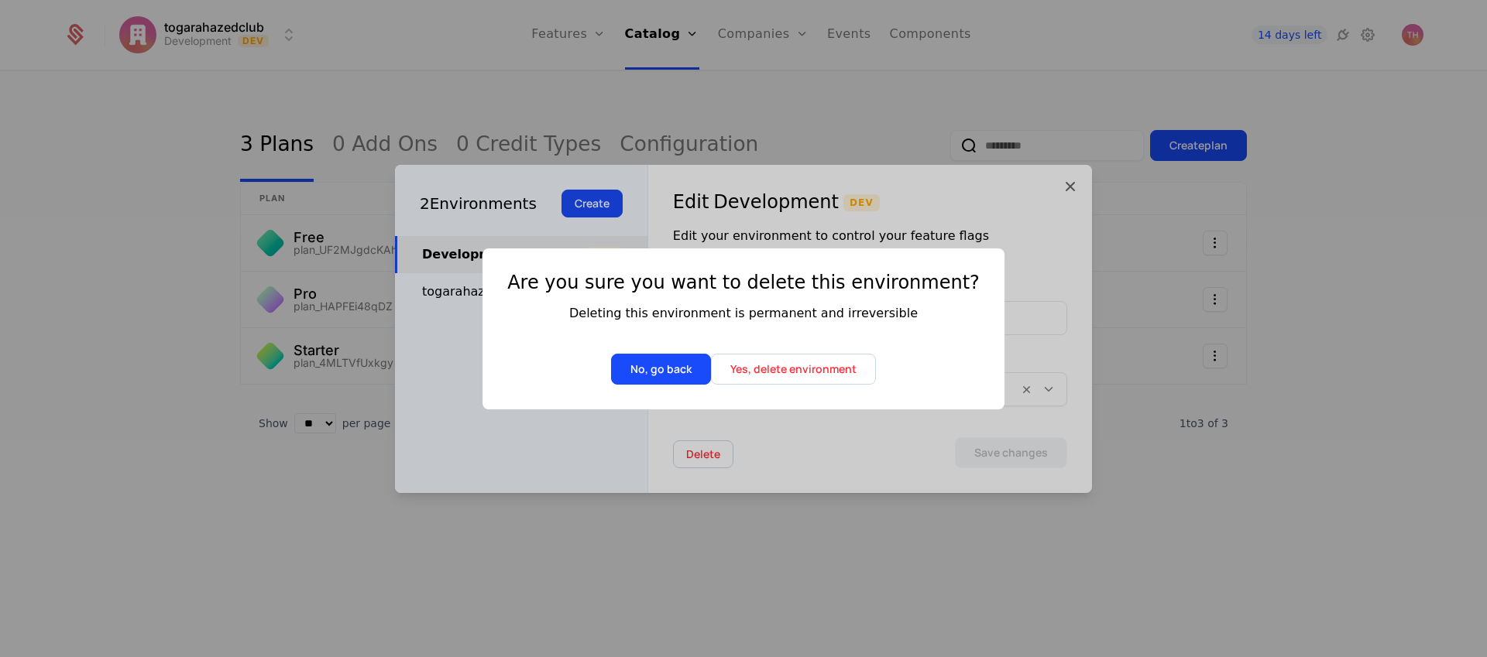
click at [809, 367] on button "Yes, delete environment" at bounding box center [793, 369] width 165 height 31
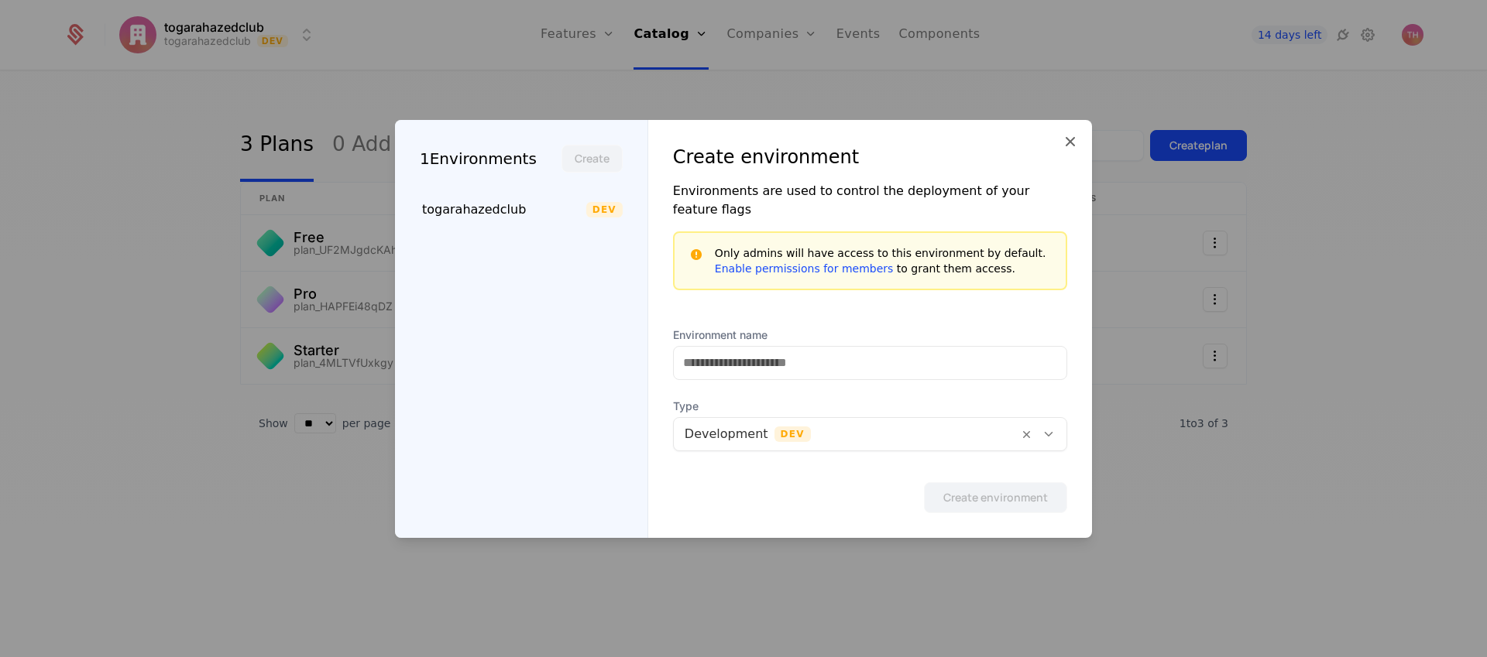
click at [521, 219] on div "togarahazedclub" at bounding box center [504, 210] width 164 height 19
type input "**********"
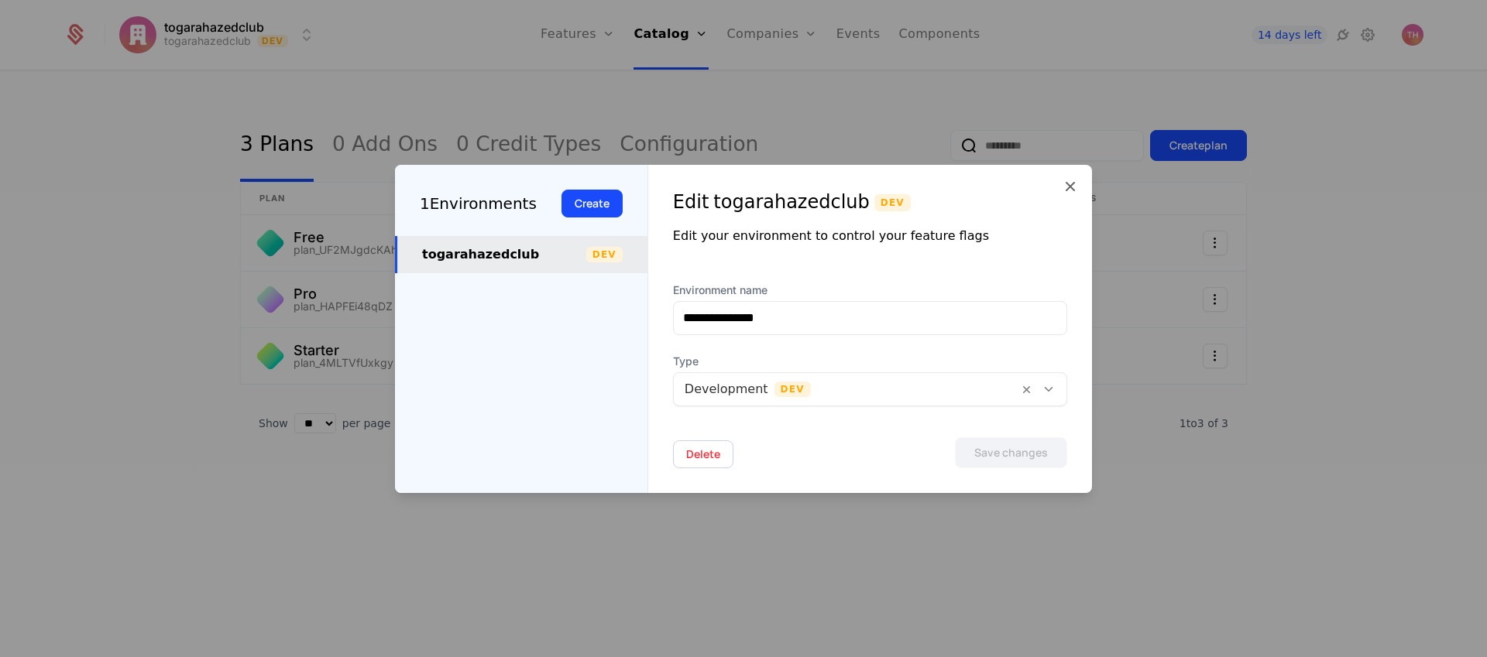
click at [1068, 182] on icon at bounding box center [1070, 186] width 19 height 19
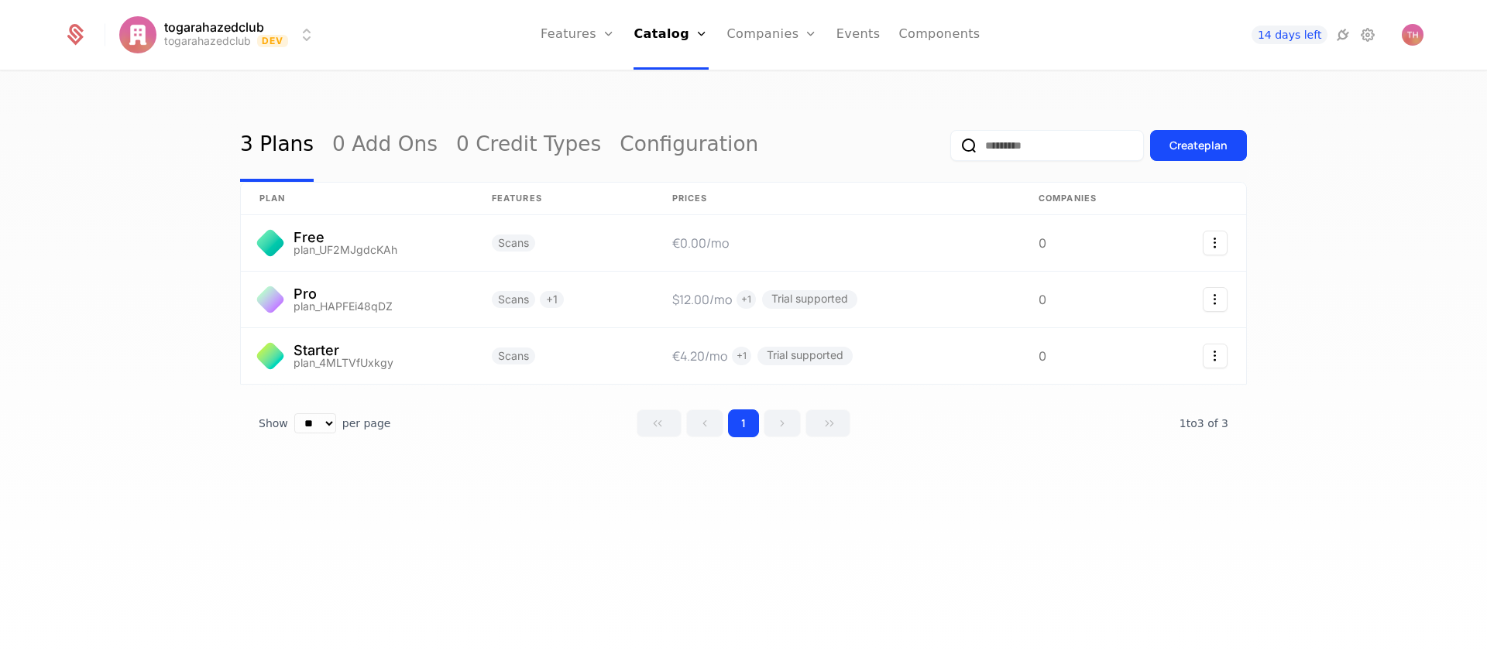
click at [933, 40] on link "Components" at bounding box center [938, 35] width 81 height 70
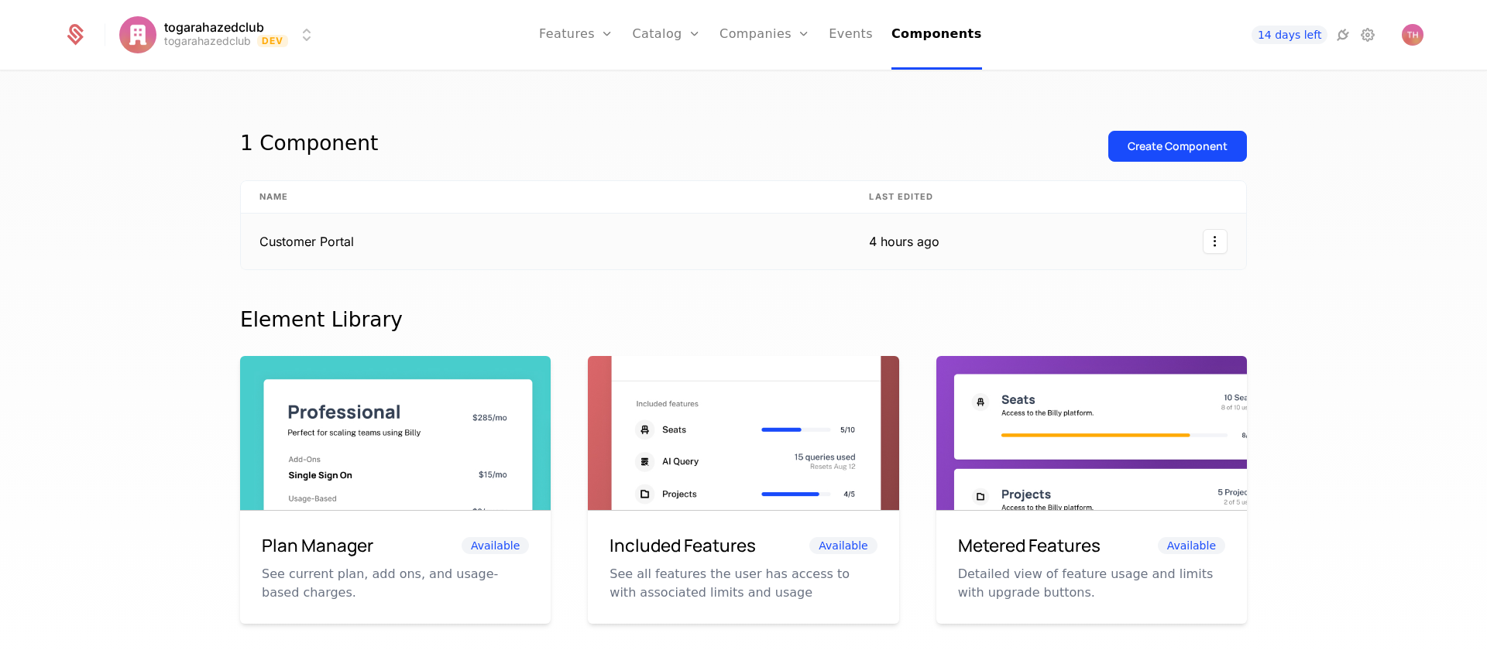
click at [732, 234] on td "Customer Portal" at bounding box center [545, 242] width 609 height 56
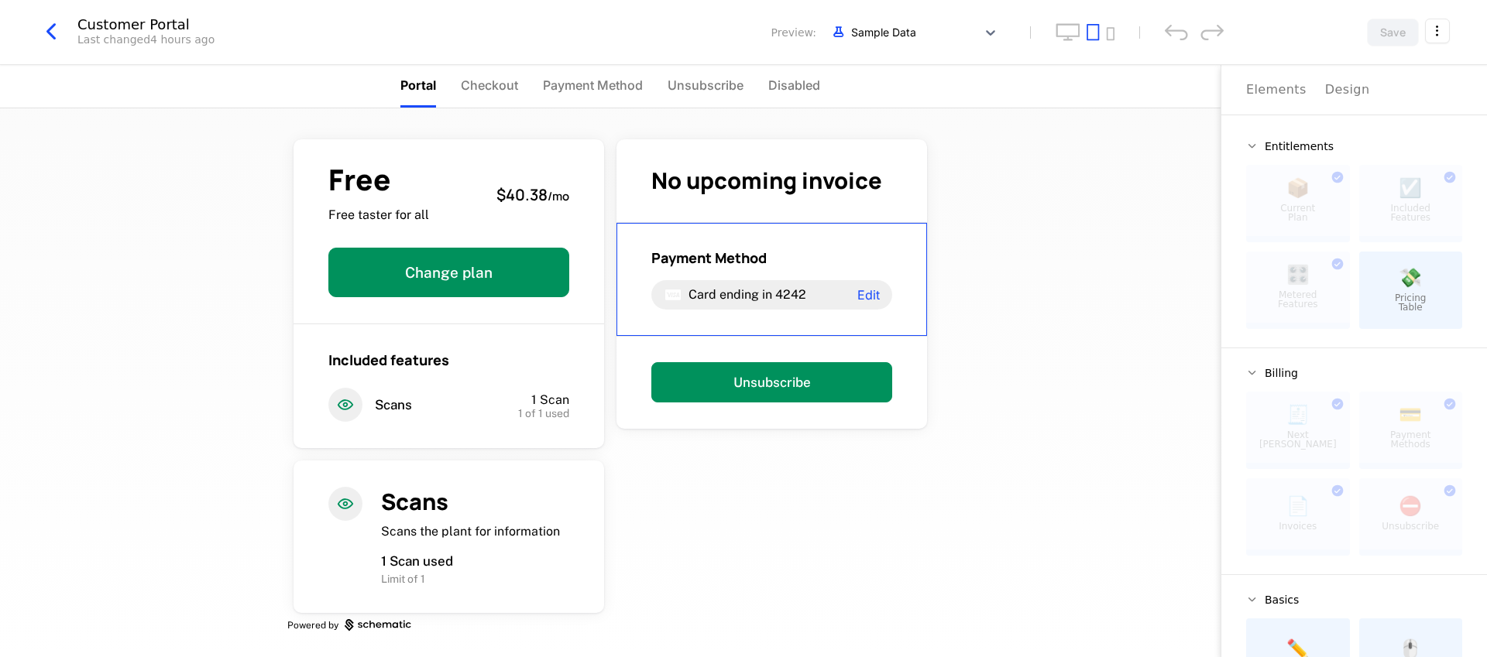
click at [1436, 33] on html "togarahazedclub togarahazedclub Dev Features Features Flags Catalog Plans Add O…" at bounding box center [743, 328] width 1487 height 657
click at [1413, 128] on icon "button" at bounding box center [1404, 131] width 16 height 16
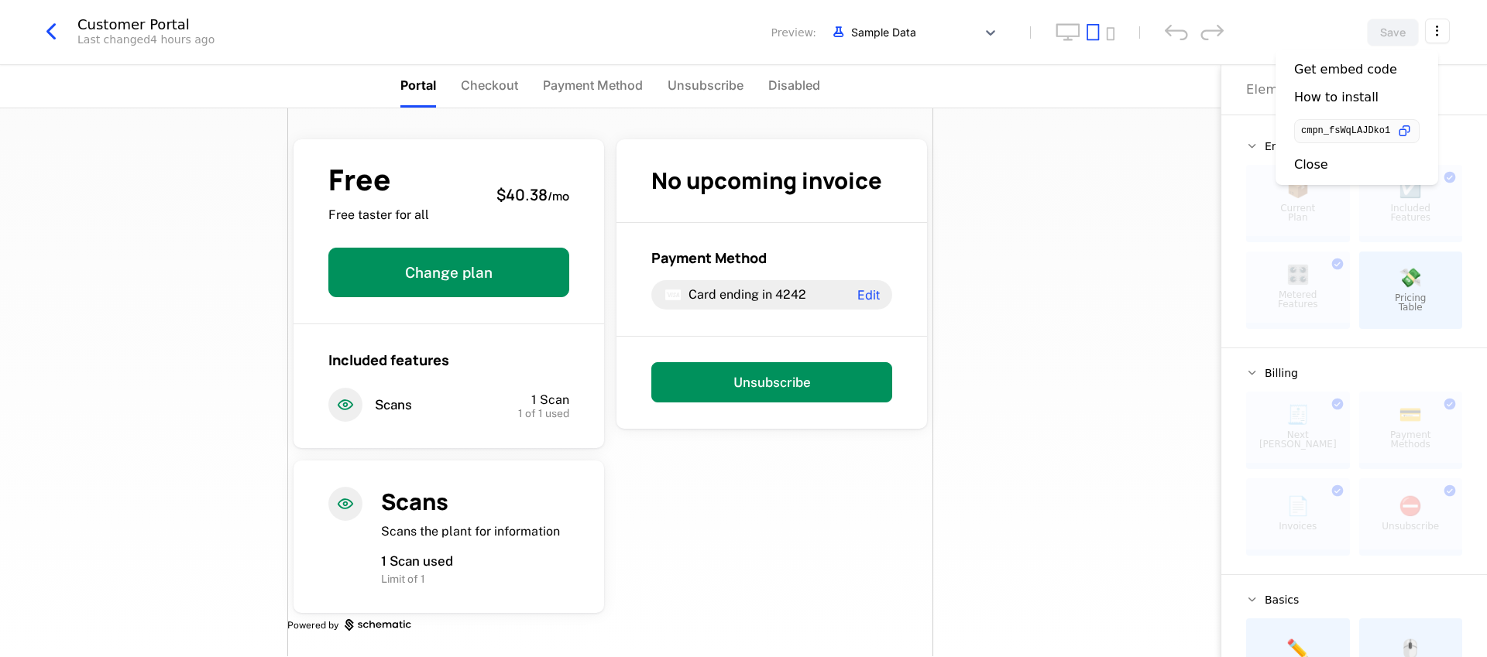
click at [1305, 165] on div "Close" at bounding box center [1311, 164] width 34 height 15
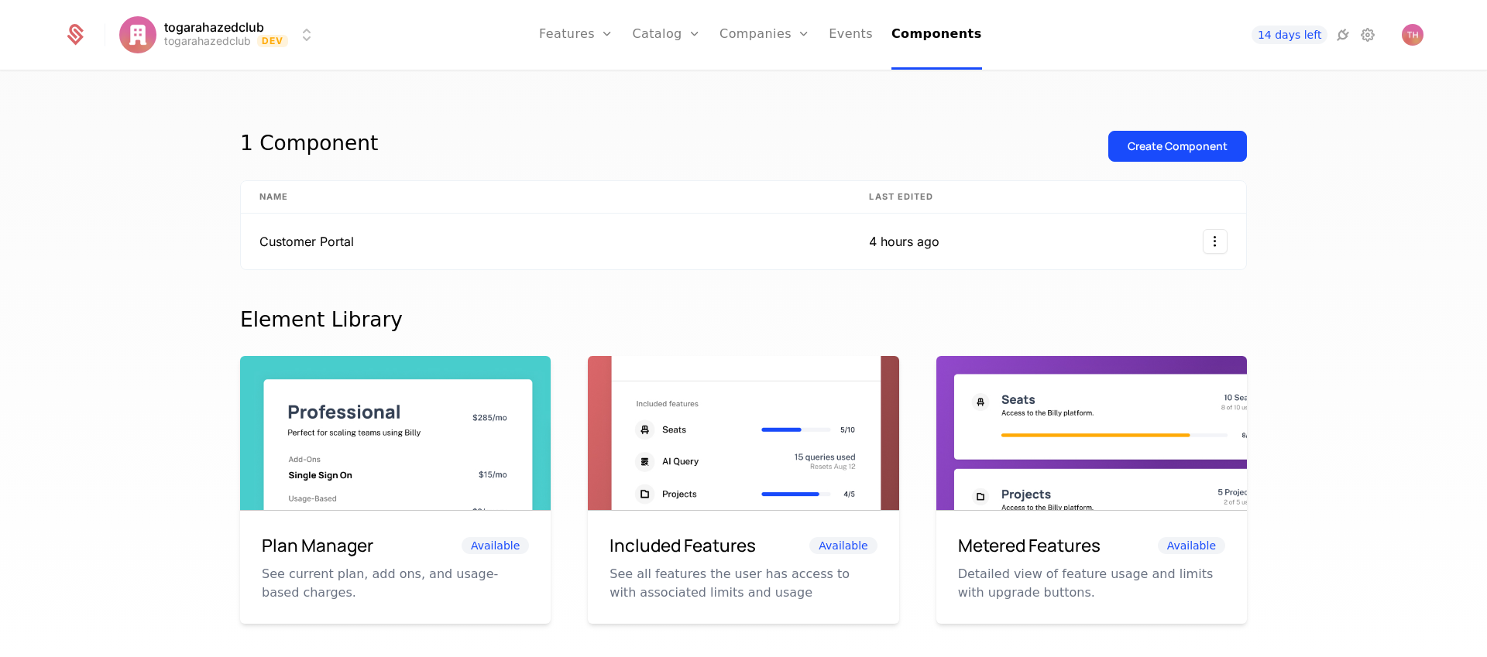
click at [79, 33] on icon at bounding box center [75, 35] width 22 height 22
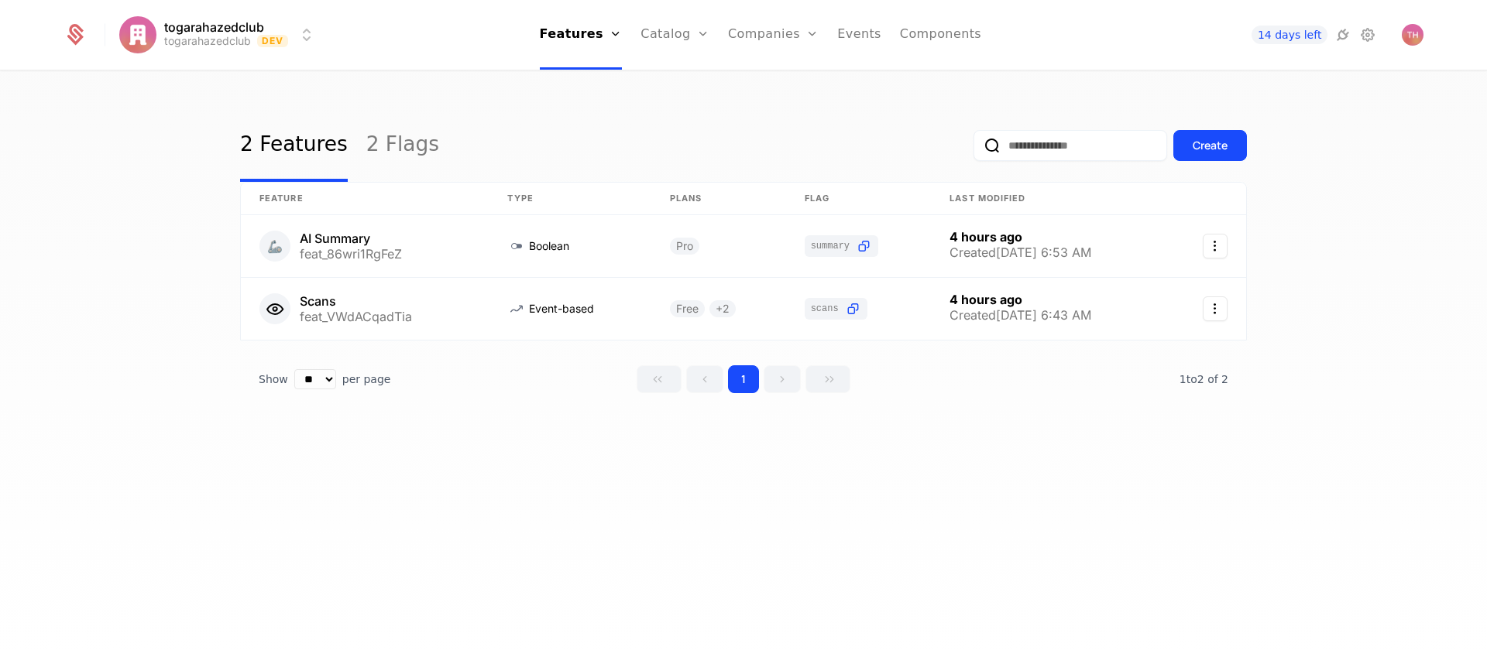
click at [696, 154] on link "Configuration" at bounding box center [699, 150] width 80 height 12
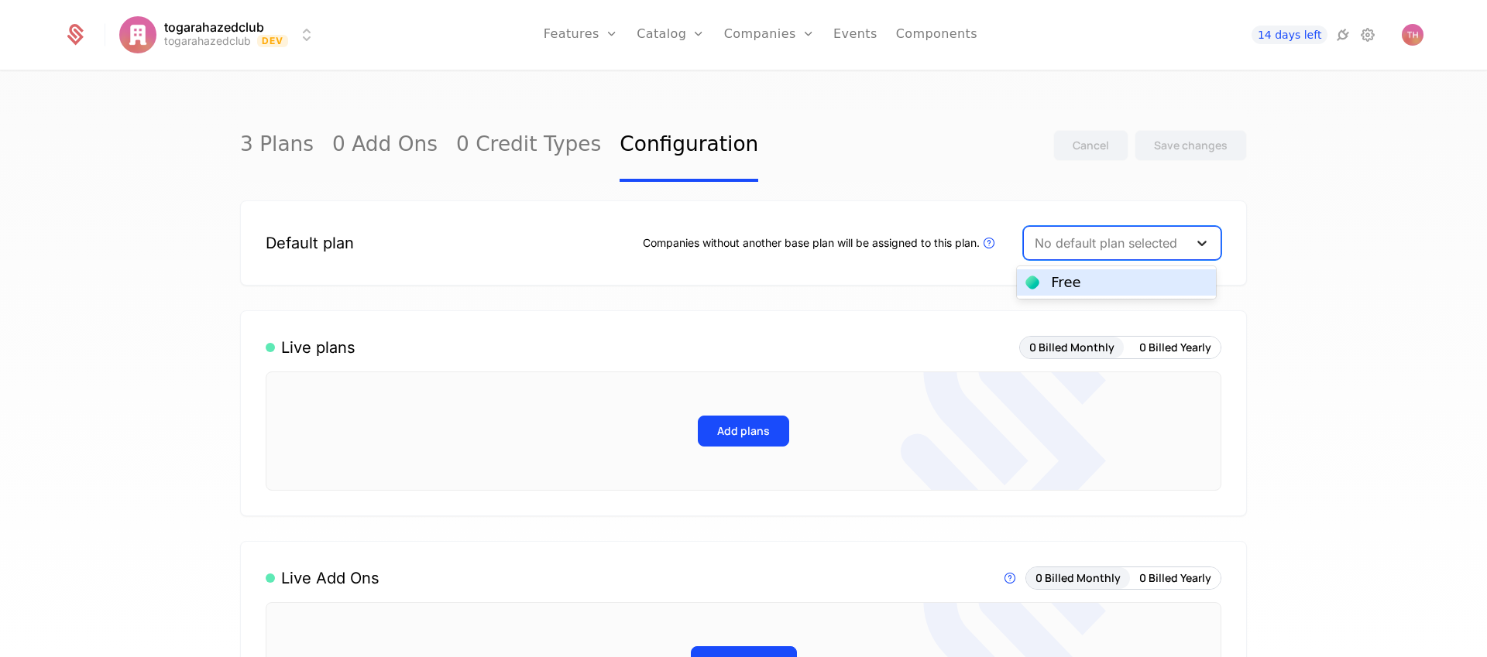
click at [1194, 244] on icon at bounding box center [1201, 242] width 15 height 15
click at [1146, 286] on div "Free" at bounding box center [1116, 283] width 180 height 14
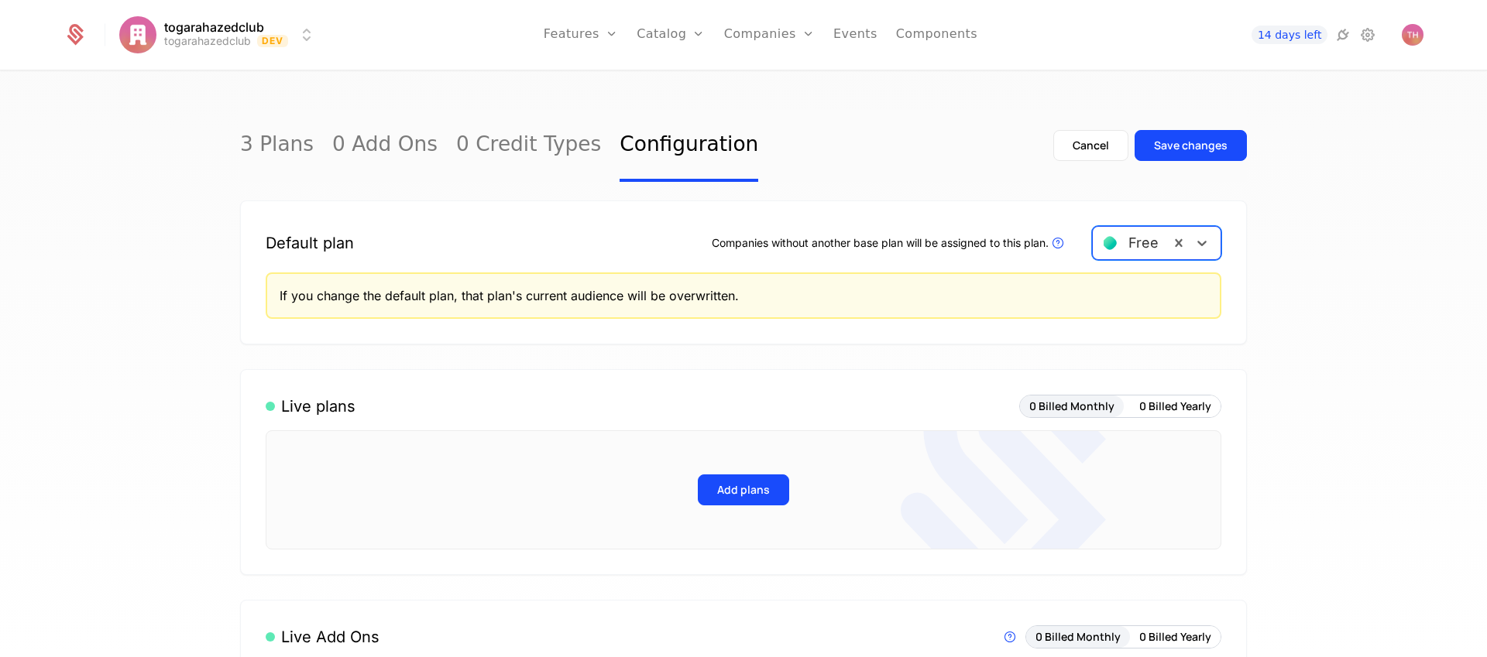
click at [1170, 149] on div "Save changes" at bounding box center [1191, 145] width 74 height 15
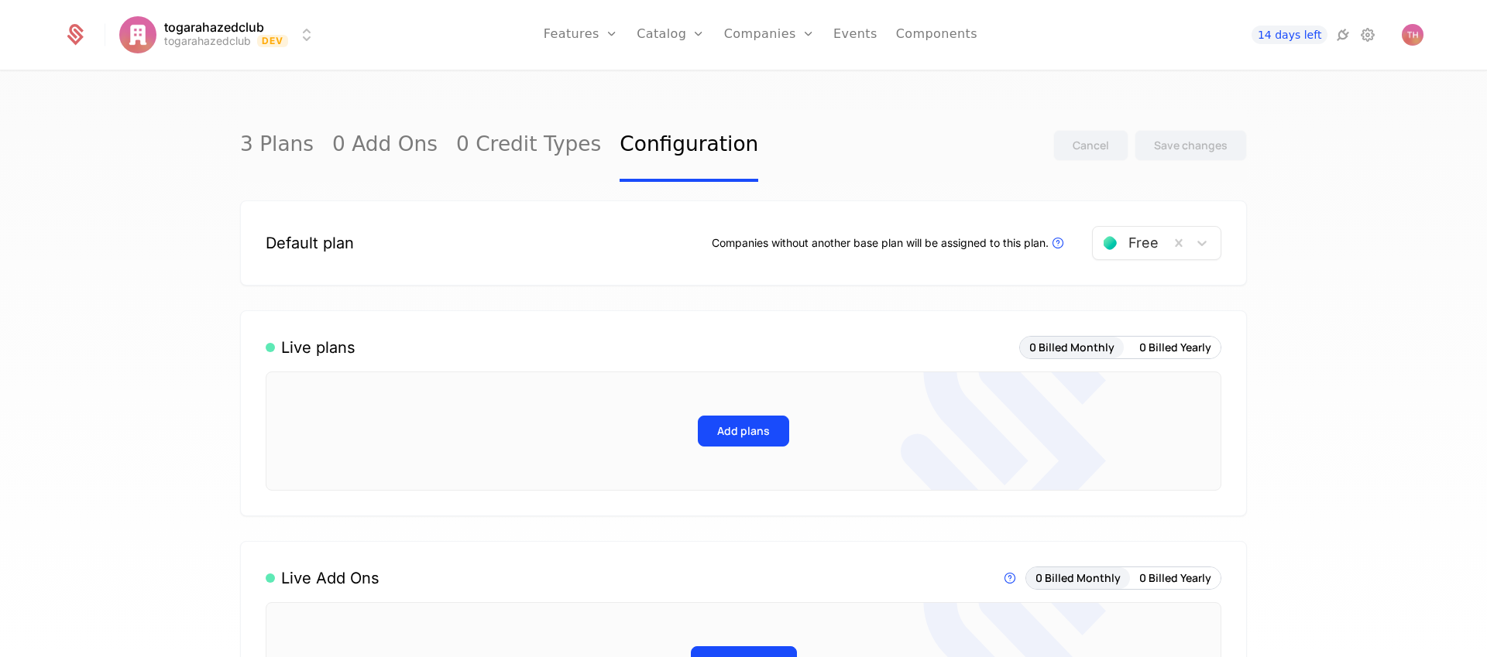
click at [698, 156] on link "Configuration" at bounding box center [695, 150] width 80 height 12
click at [783, 30] on link "Companies" at bounding box center [769, 35] width 91 height 70
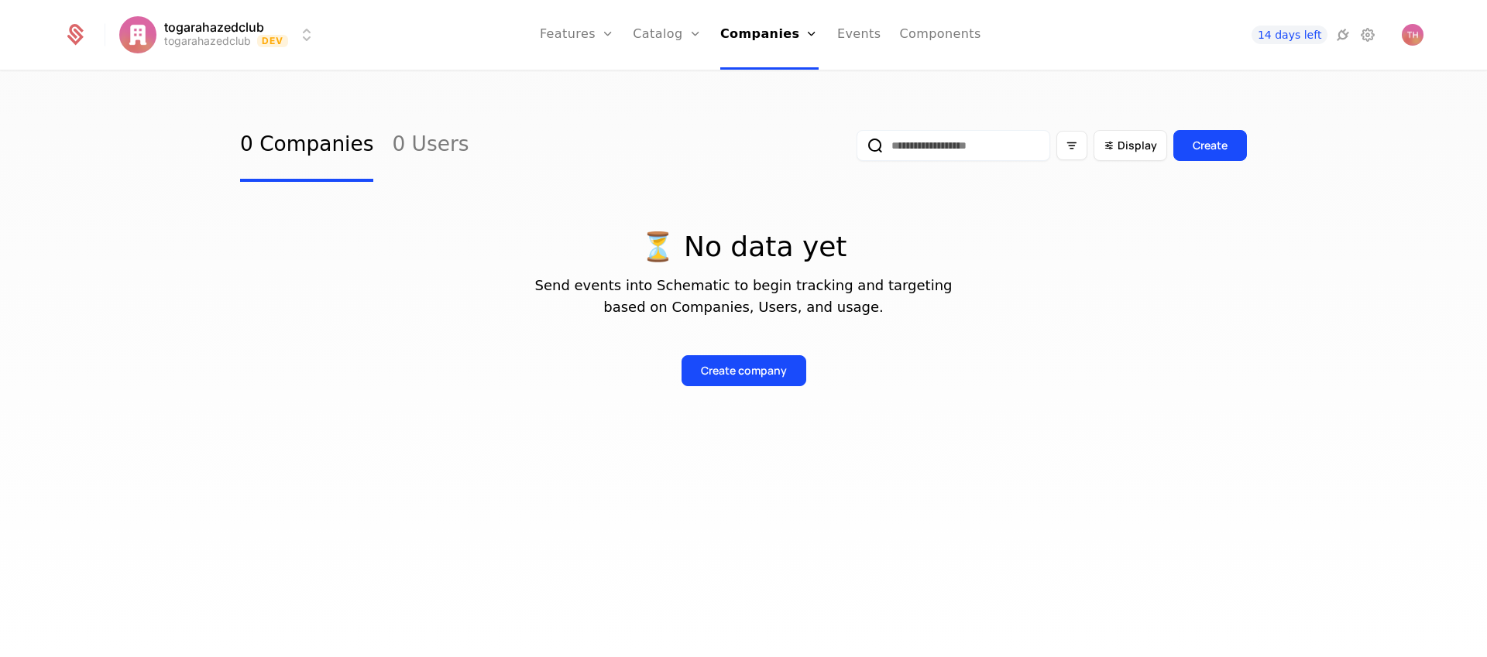
click at [795, 82] on link "Companies" at bounding box center [774, 76] width 71 height 12
click at [766, 105] on link "Users" at bounding box center [774, 100] width 71 height 12
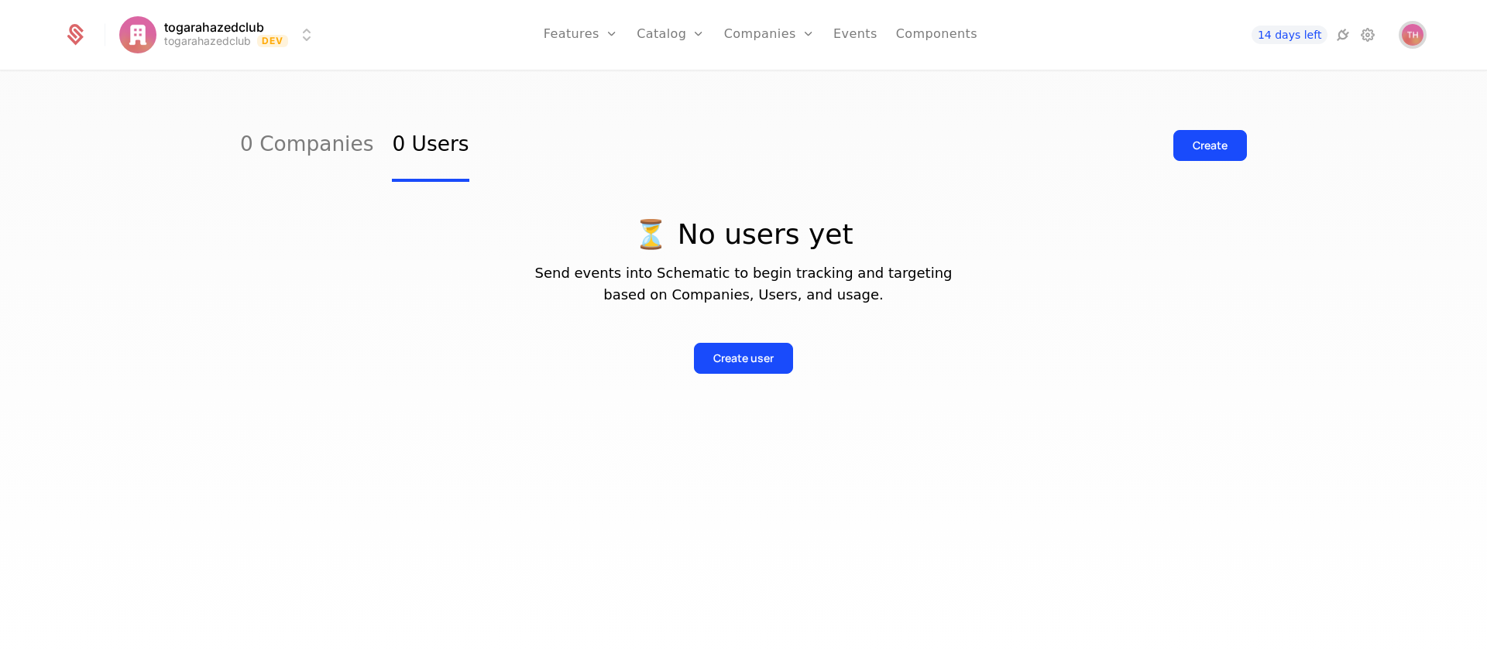
click at [1418, 39] on img "Open user button" at bounding box center [1413, 35] width 22 height 22
click at [1366, 36] on icon at bounding box center [1367, 35] width 19 height 19
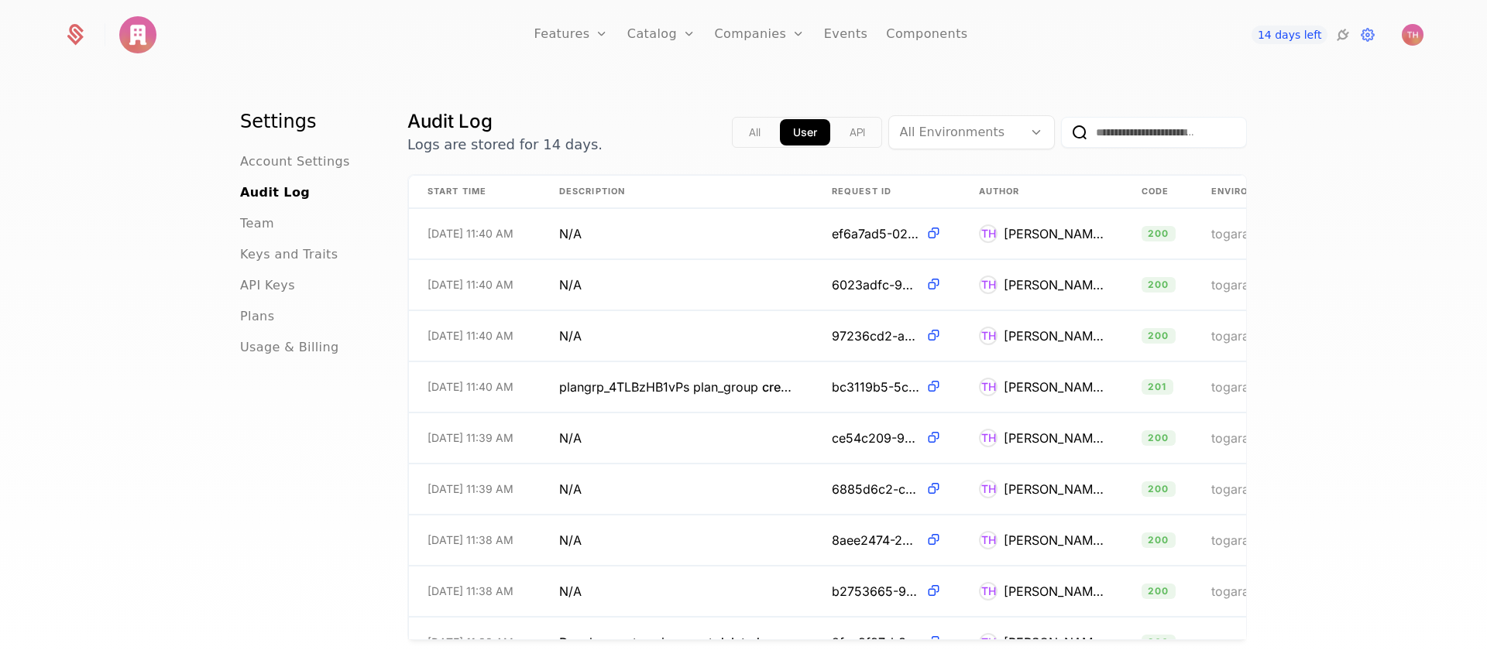
click at [280, 289] on span "API Keys" at bounding box center [267, 285] width 55 height 19
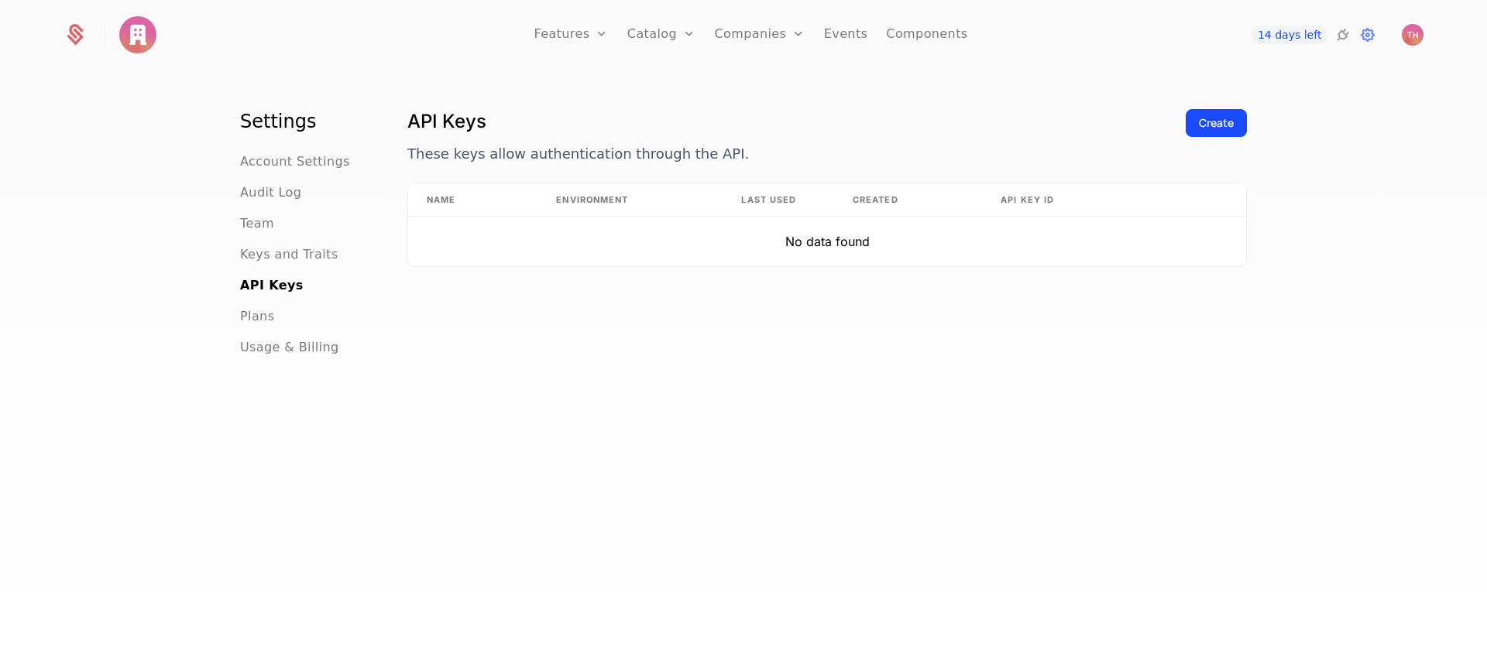
click at [1209, 124] on div "Create" at bounding box center [1216, 122] width 35 height 15
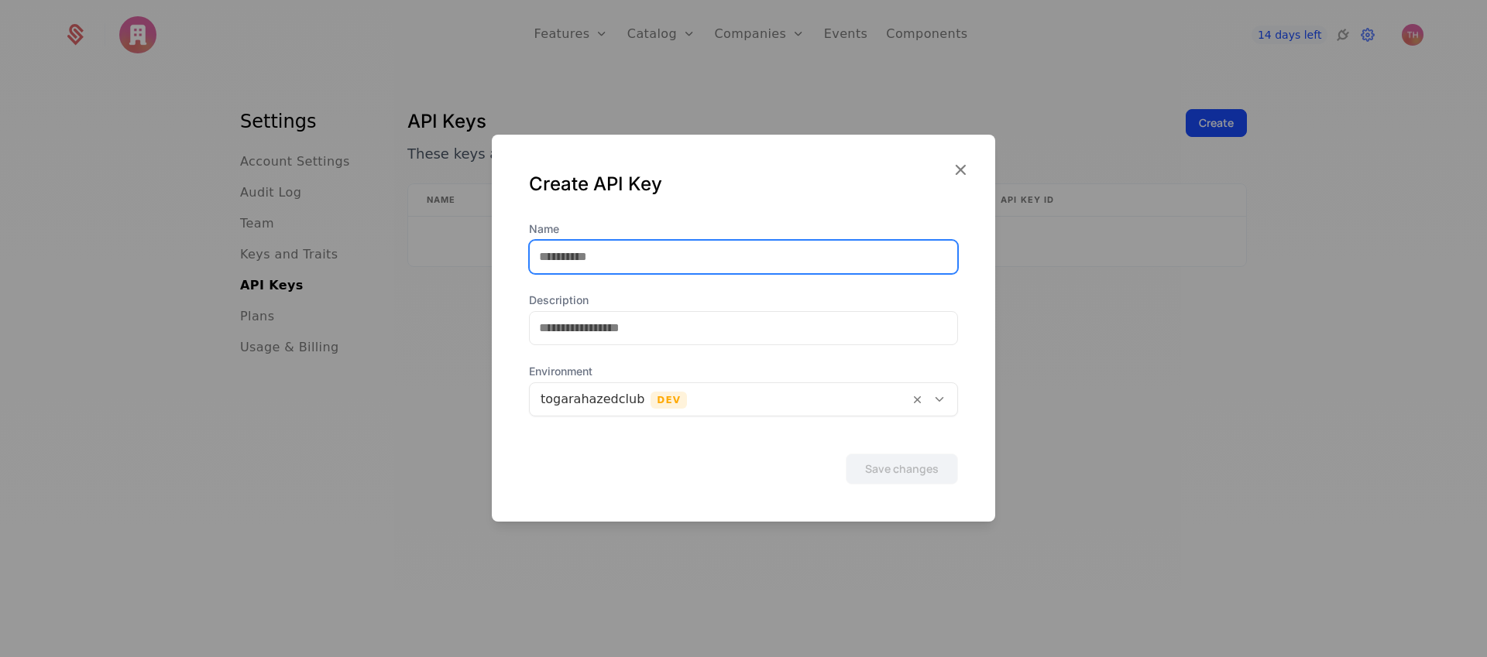
click at [674, 259] on input "Name" at bounding box center [743, 257] width 427 height 33
type input "**********"
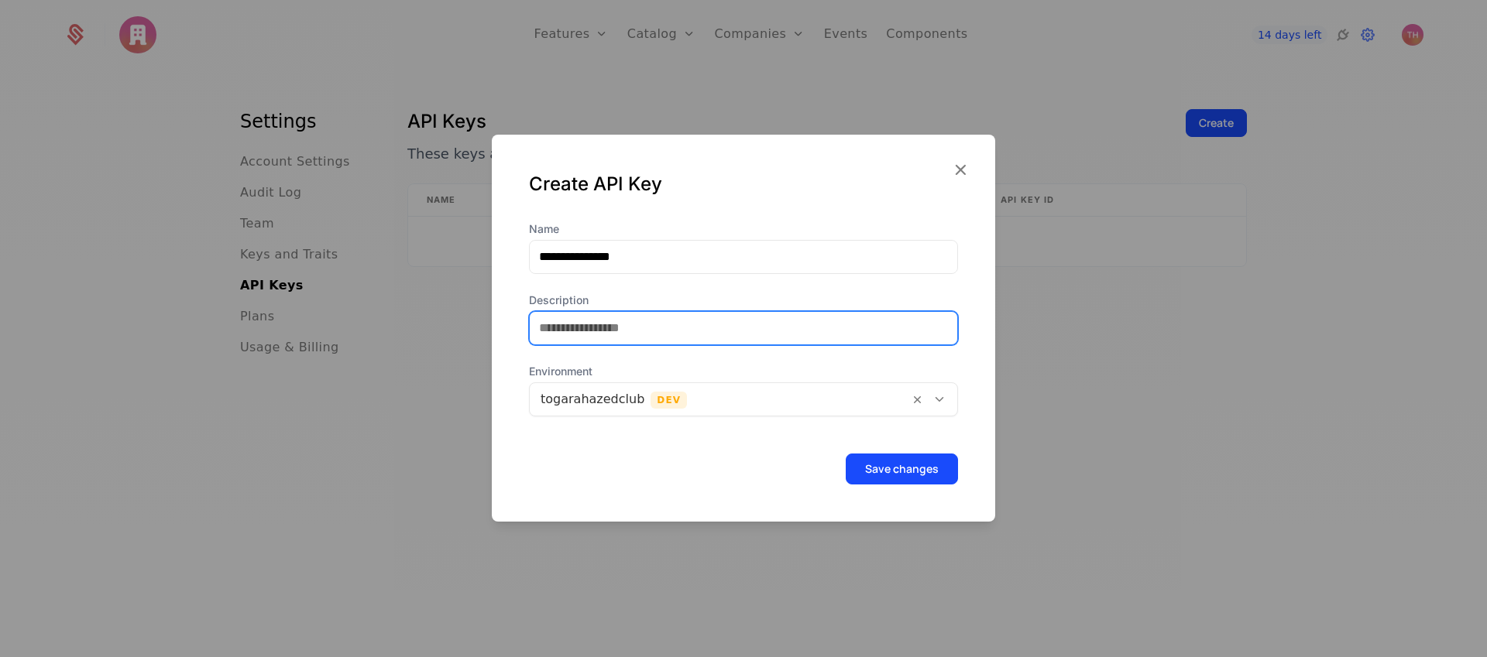
click at [655, 335] on input "Description" at bounding box center [743, 328] width 427 height 33
type input "**********"
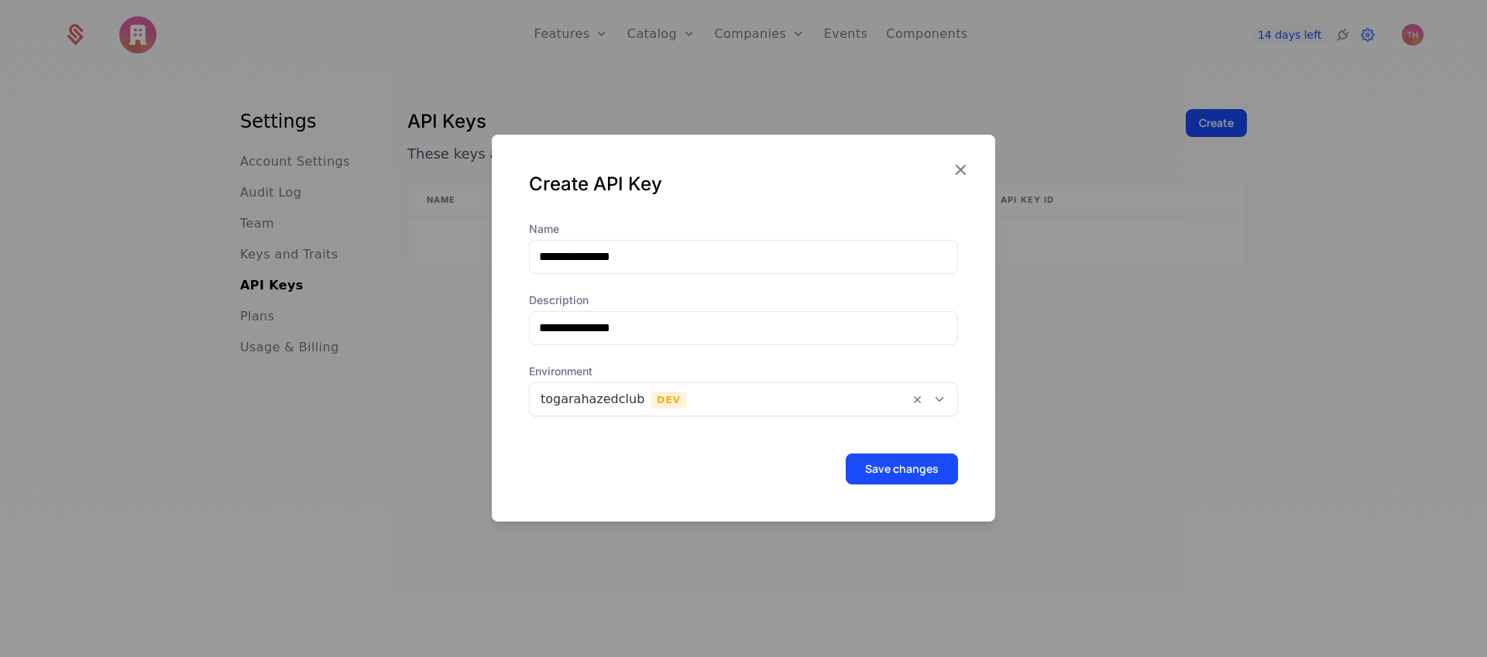
click at [898, 468] on button "Save changes" at bounding box center [902, 469] width 112 height 31
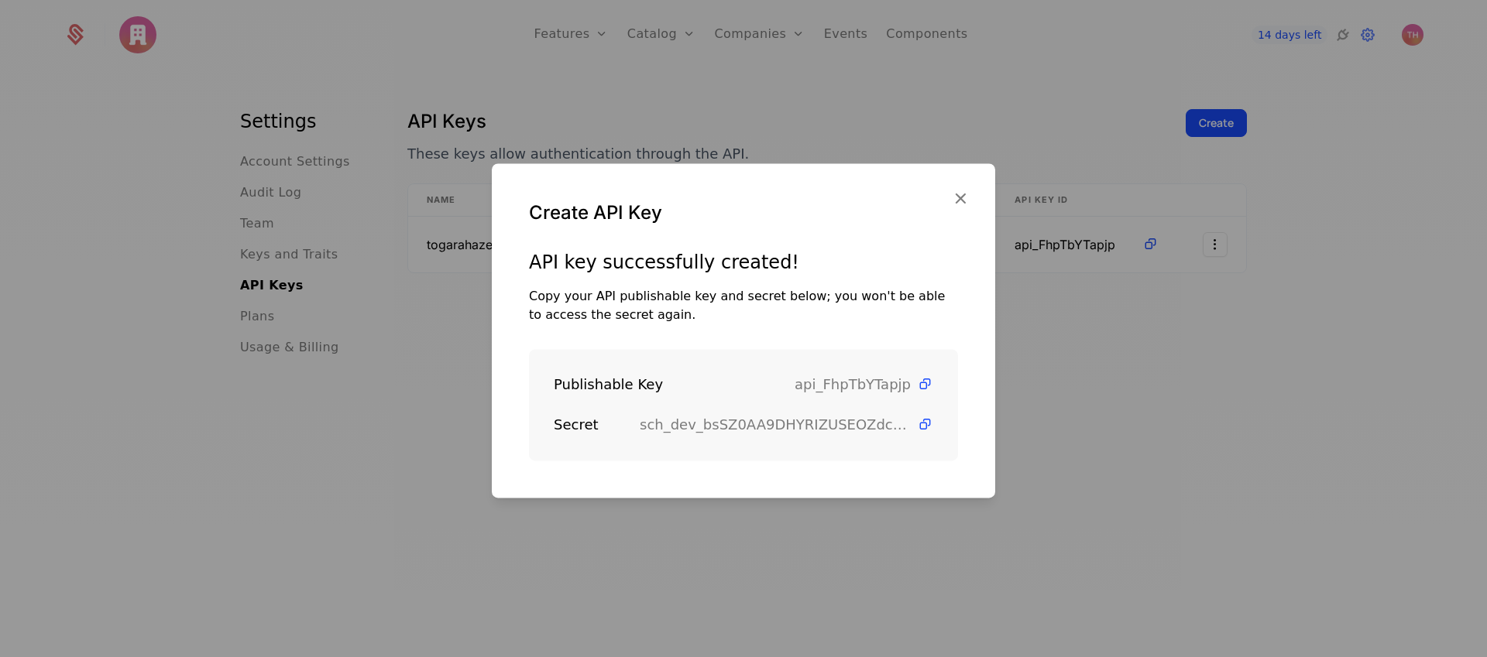
click at [917, 386] on icon at bounding box center [925, 384] width 16 height 16
click at [917, 427] on icon at bounding box center [925, 425] width 16 height 16
click at [960, 198] on icon "button" at bounding box center [960, 198] width 20 height 20
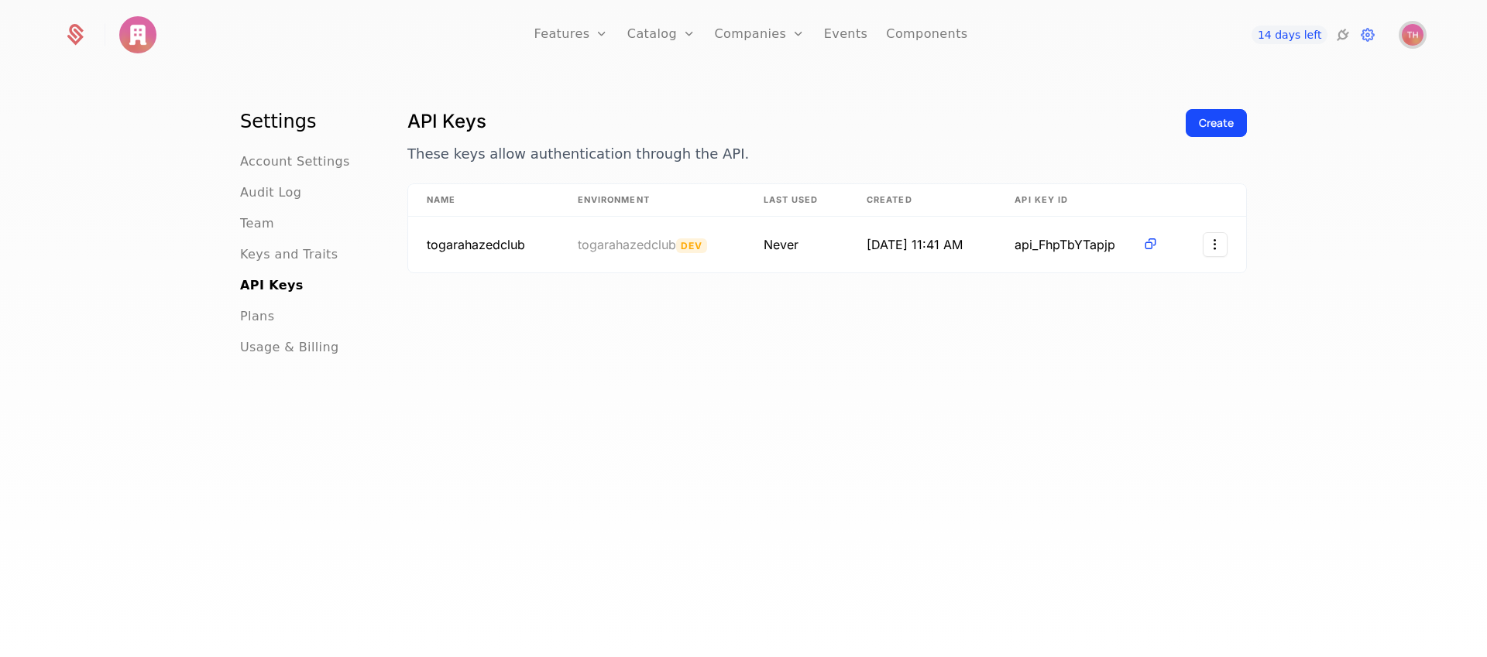
click at [1407, 37] on img "Open user button" at bounding box center [1413, 35] width 22 height 22
drag, startPoint x: 987, startPoint y: 81, endPoint x: 952, endPoint y: 68, distance: 37.3
click at [987, 81] on div "Settings Account Settings Audit Log Team Keys and Traits API Keys Plans Usage &…" at bounding box center [743, 369] width 1487 height 595
click at [919, 33] on link "Components" at bounding box center [926, 35] width 81 height 70
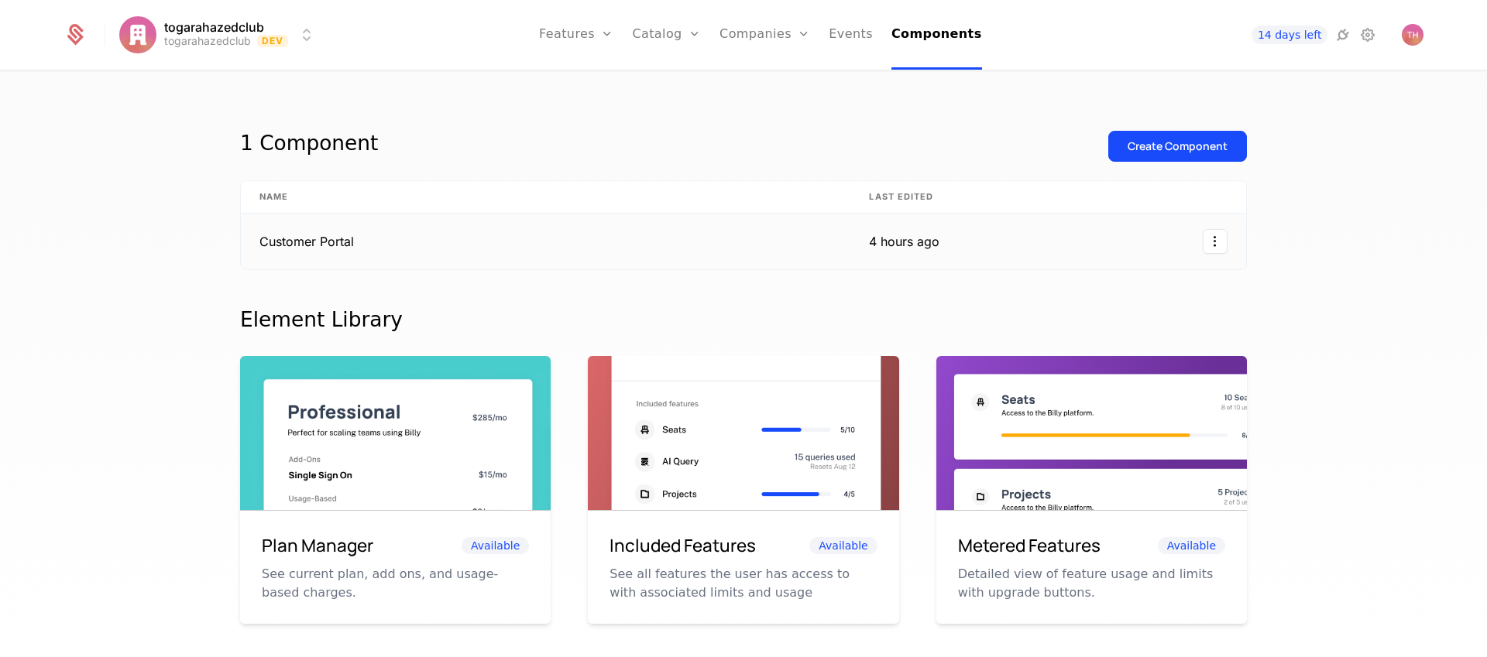
drag, startPoint x: 682, startPoint y: 242, endPoint x: 590, endPoint y: 251, distance: 91.9
click at [682, 242] on td "Customer Portal" at bounding box center [545, 242] width 609 height 56
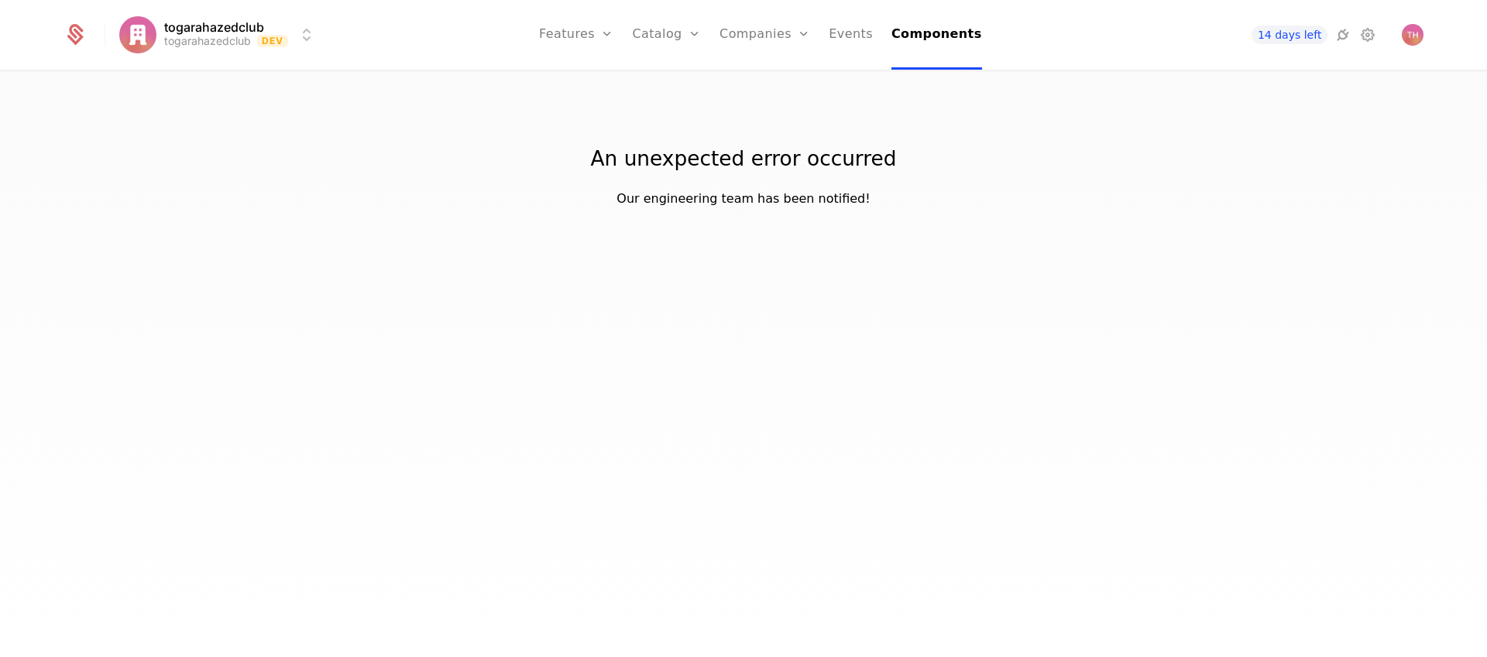
click at [929, 39] on link "Components" at bounding box center [936, 35] width 91 height 70
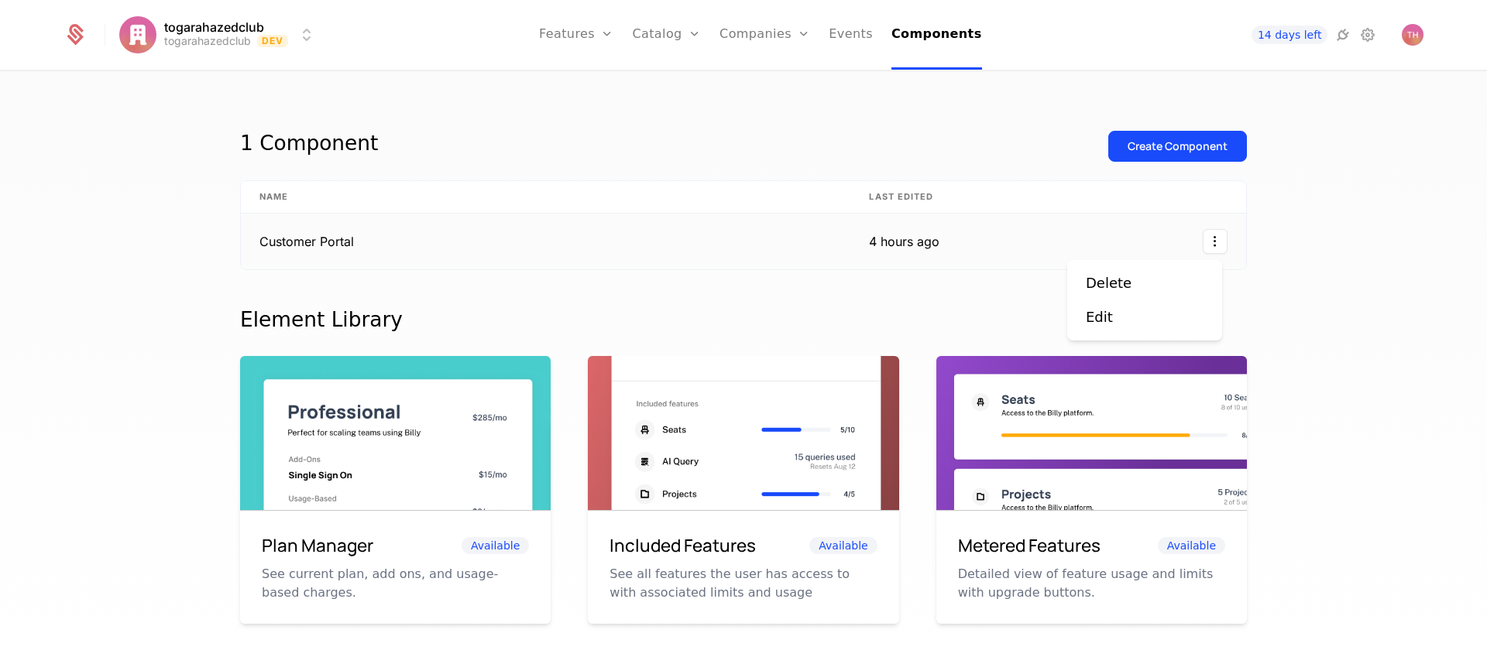
click at [1210, 243] on html "togarahazedclub togarahazedclub Dev Features Features Flags Catalog Plans Add O…" at bounding box center [743, 328] width 1487 height 657
click at [355, 225] on html "togarahazedclub togarahazedclub Dev Features Features Flags Catalog Plans Add O…" at bounding box center [743, 328] width 1487 height 657
click at [305, 246] on td "Customer Portal" at bounding box center [545, 242] width 609 height 56
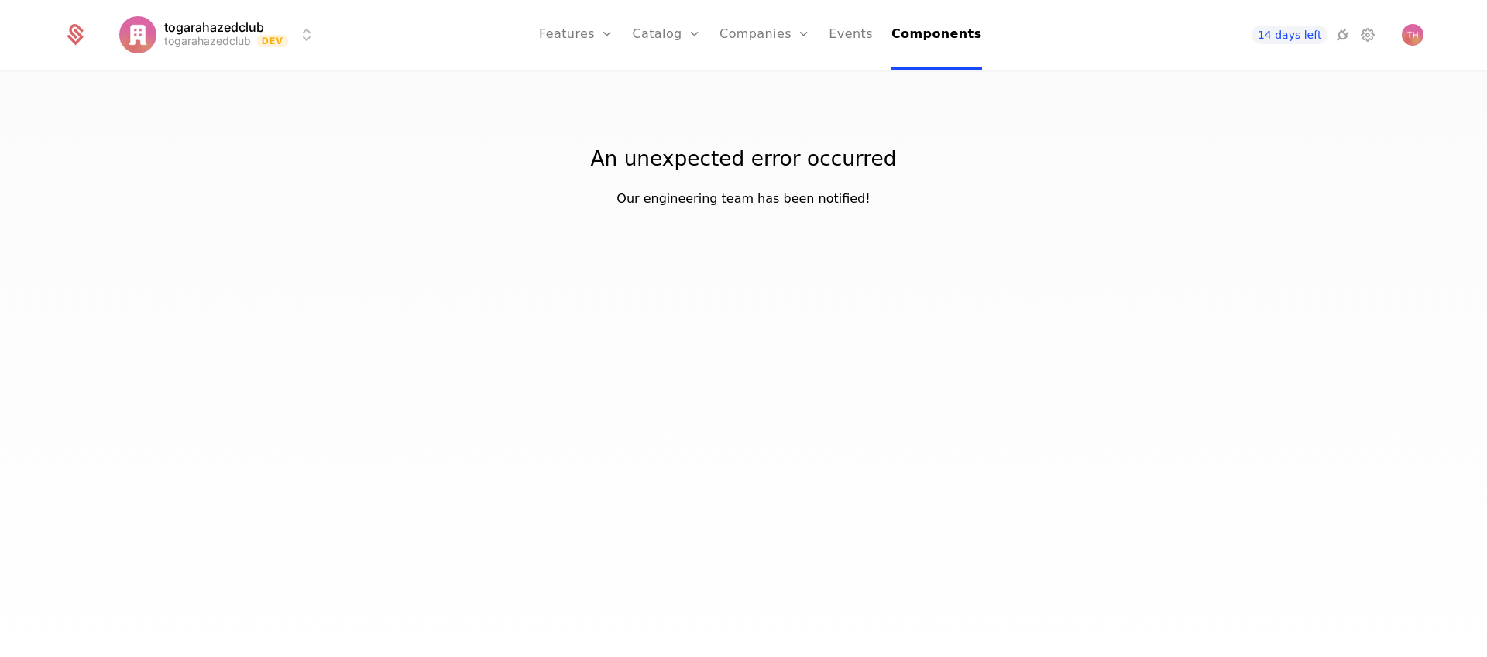
click at [766, 39] on link "Companies" at bounding box center [764, 35] width 91 height 70
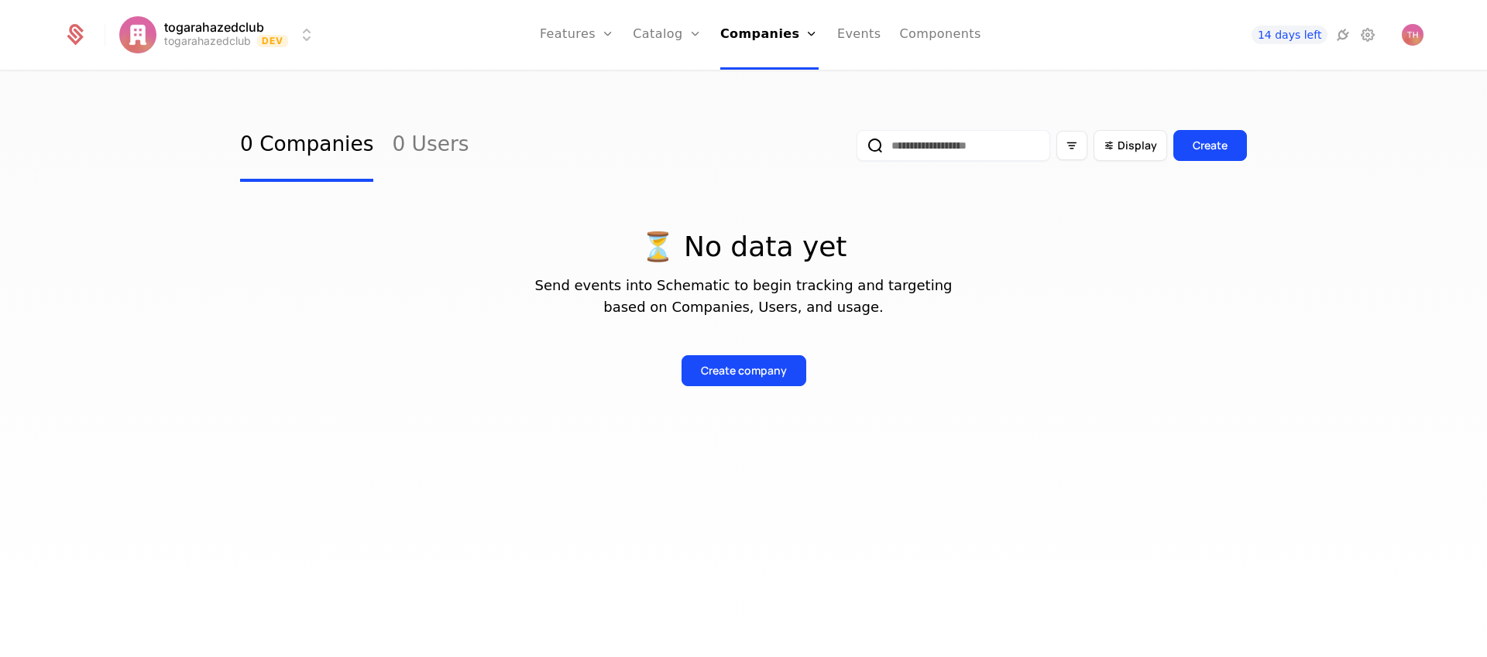
click at [914, 36] on link "Components" at bounding box center [939, 35] width 81 height 70
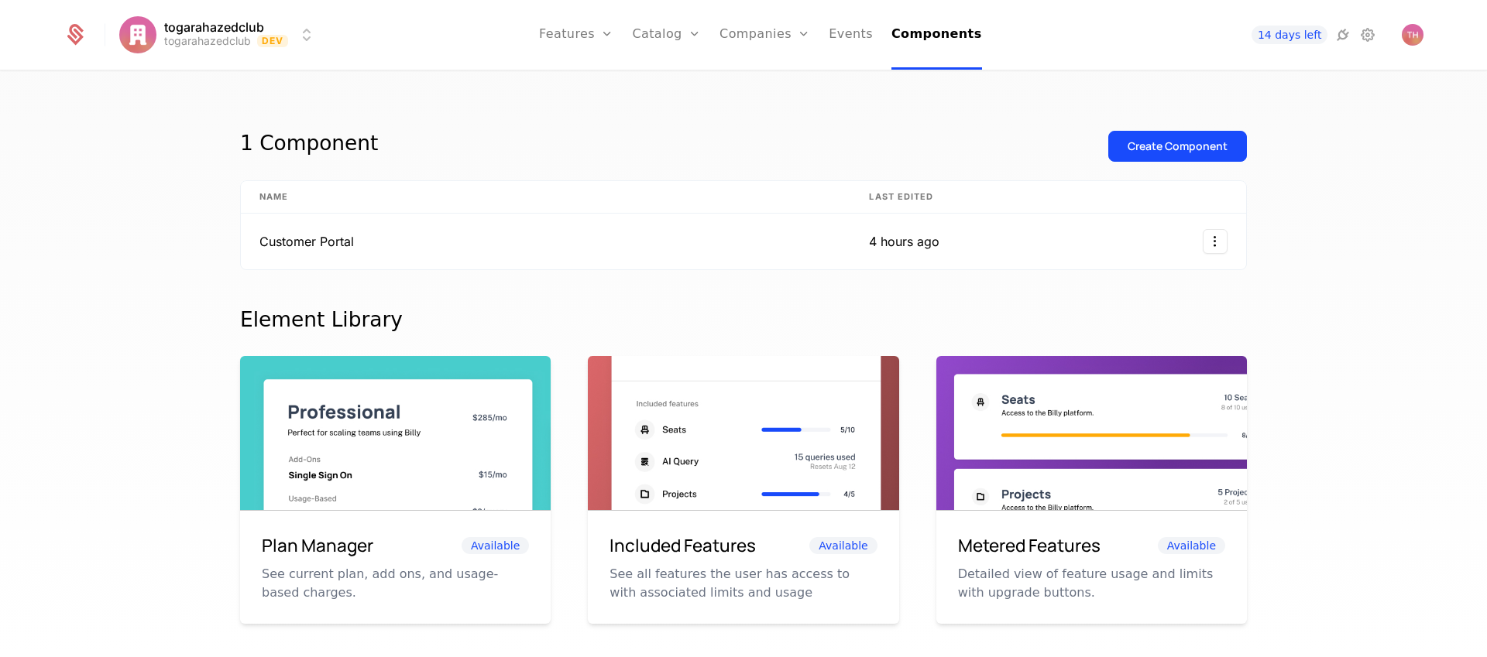
click at [908, 242] on div "4 hours ago" at bounding box center [904, 241] width 71 height 19
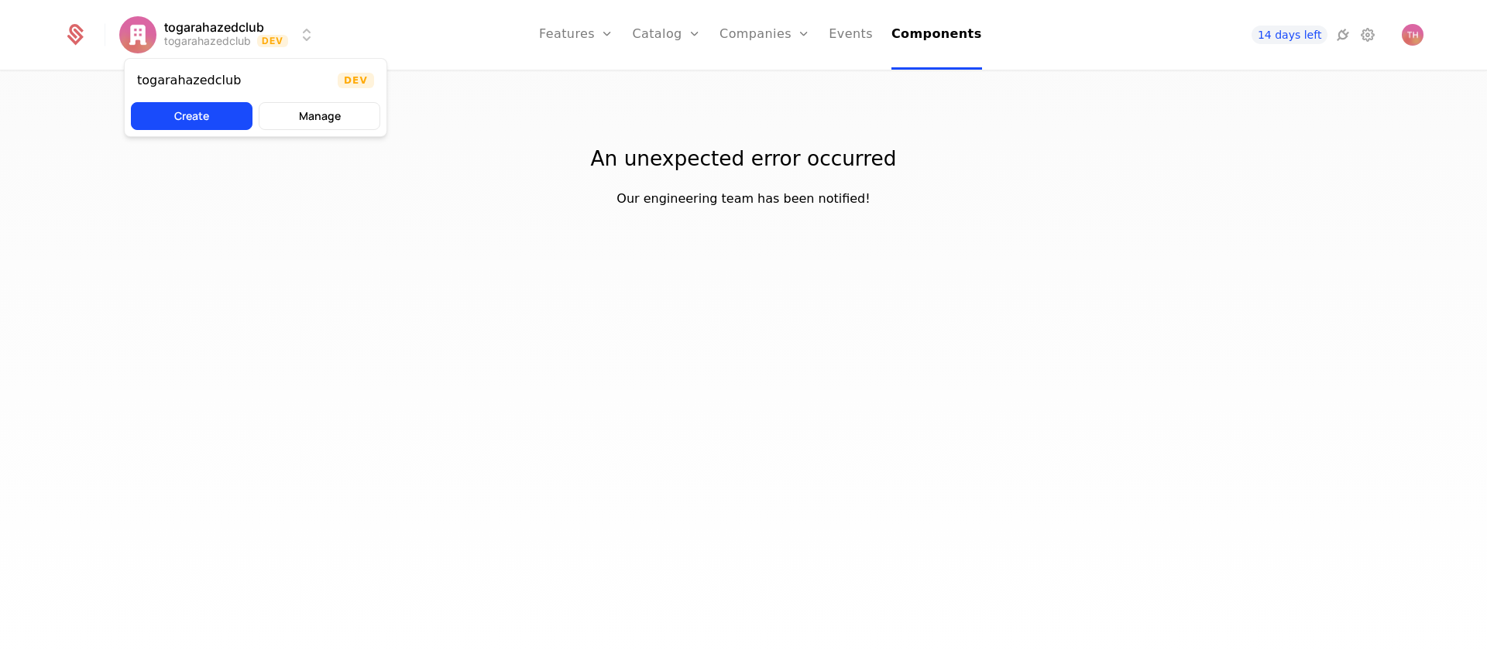
click at [276, 41] on html "togarahazedclub togarahazedclub Dev Features Features Flags Catalog Plans Add O…" at bounding box center [743, 328] width 1487 height 657
click at [328, 120] on button "Manage" at bounding box center [320, 116] width 122 height 28
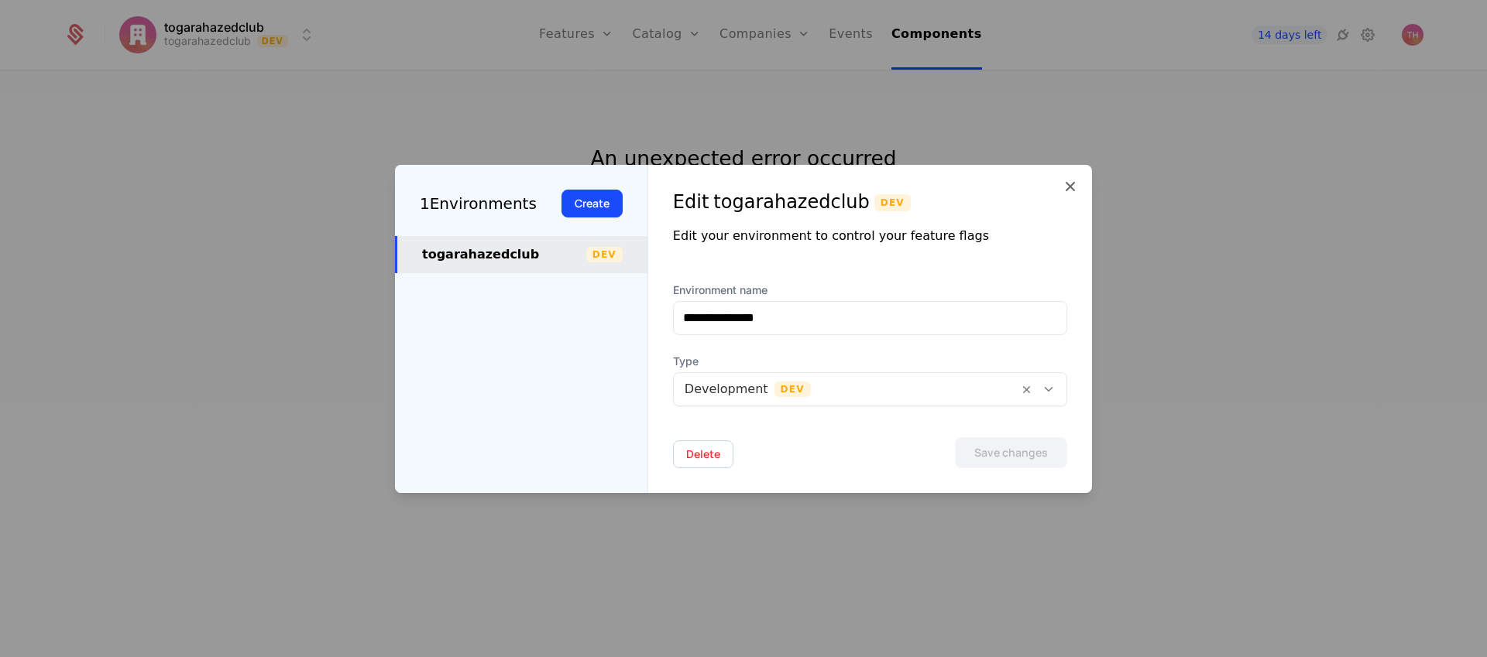
click at [1049, 391] on icon at bounding box center [1049, 390] width 14 height 14
click at [1077, 337] on div "**********" at bounding box center [870, 329] width 444 height 328
click at [1070, 187] on icon at bounding box center [1070, 186] width 19 height 19
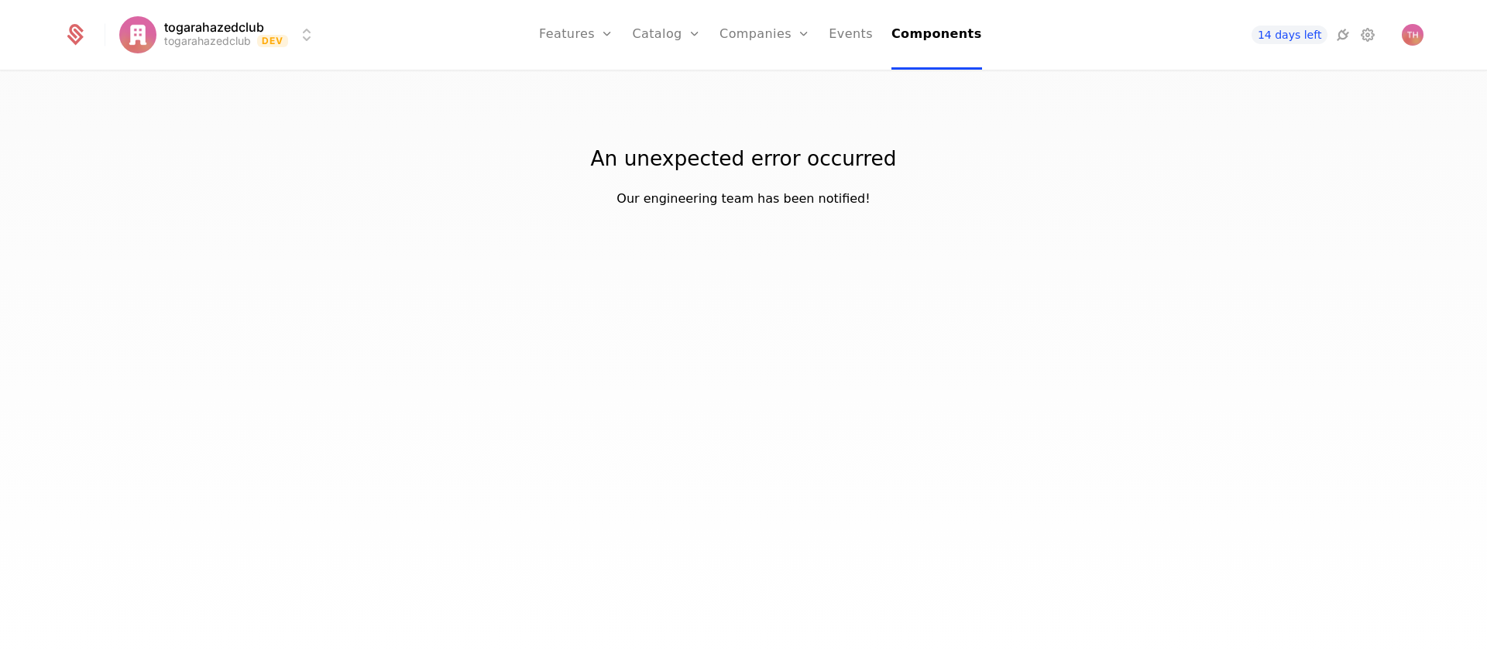
click at [783, 80] on link "Companies" at bounding box center [773, 76] width 71 height 12
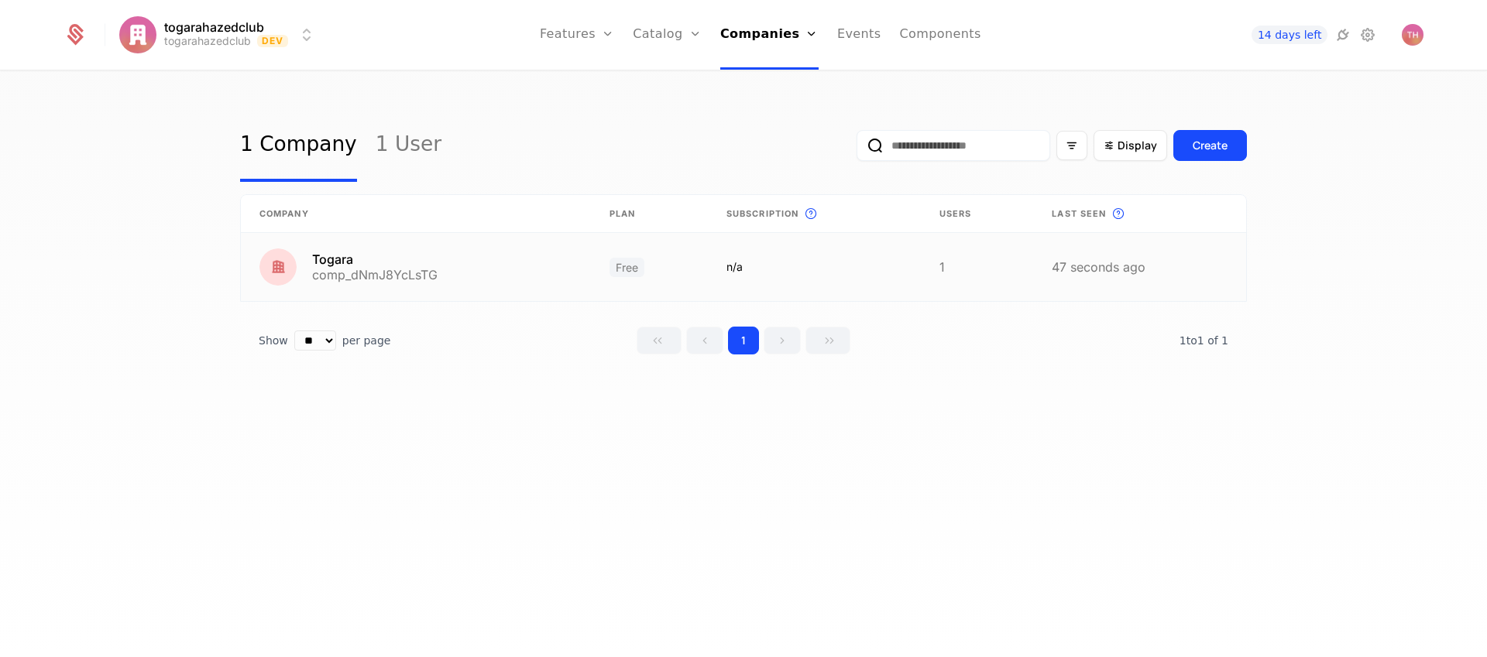
click at [417, 273] on link at bounding box center [416, 267] width 350 height 68
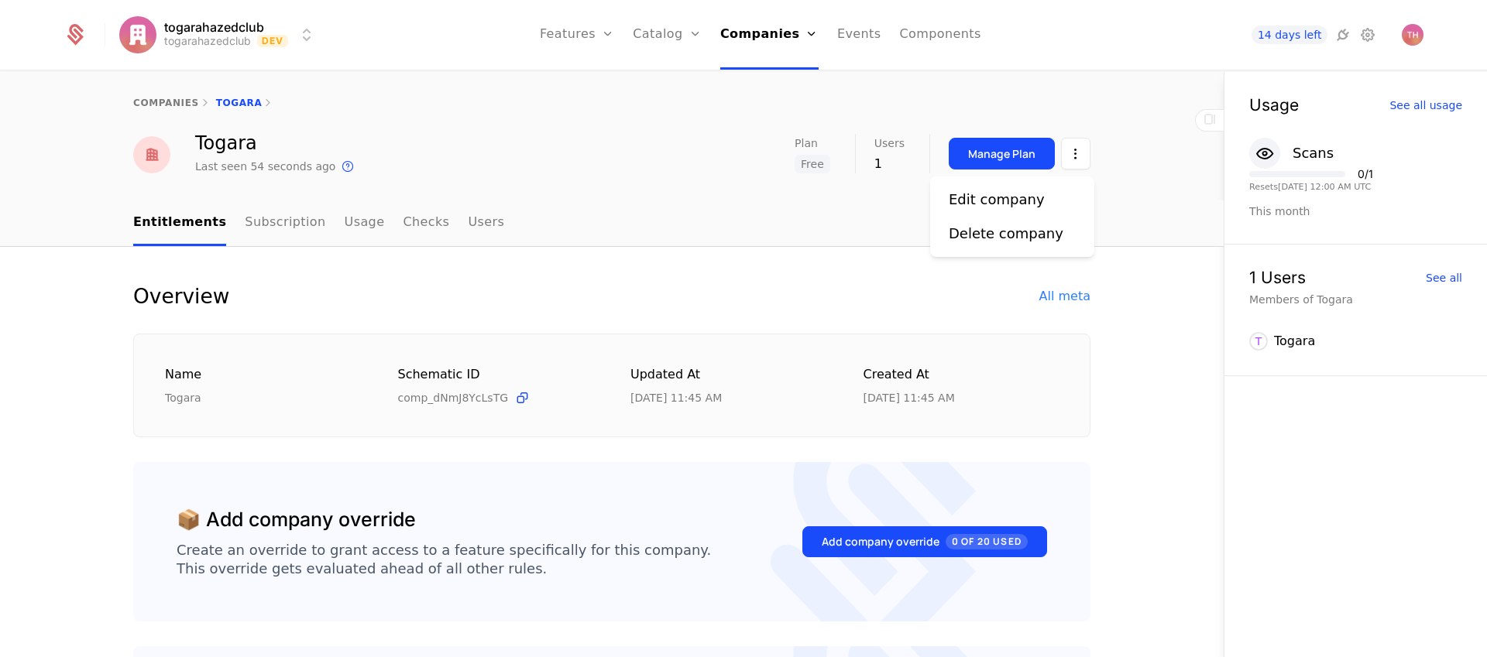
click at [1075, 159] on html "togarahazedclub togarahazedclub Dev Features Features Flags Catalog Plans Add O…" at bounding box center [743, 328] width 1487 height 657
click at [927, 296] on html "togarahazedclub togarahazedclub Dev Features Features Flags Catalog Plans Add O…" at bounding box center [743, 328] width 1487 height 657
